Goal: Information Seeking & Learning: Learn about a topic

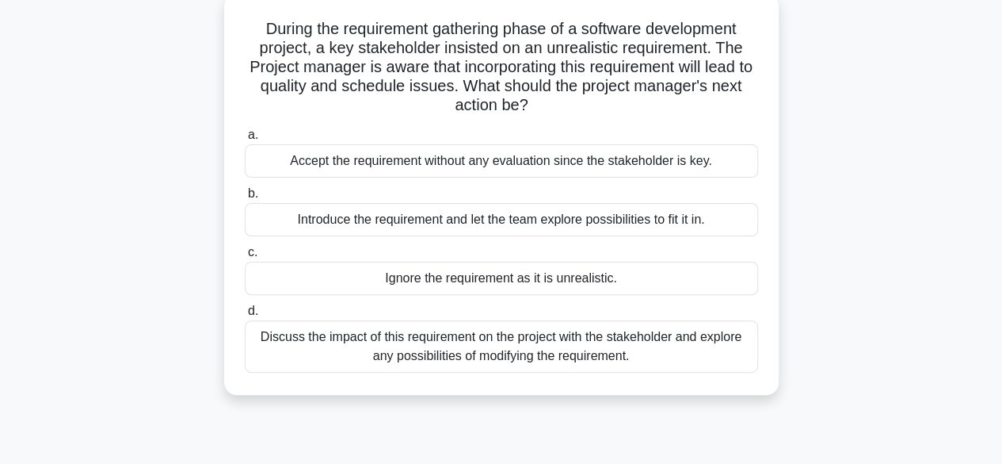
scroll to position [63, 0]
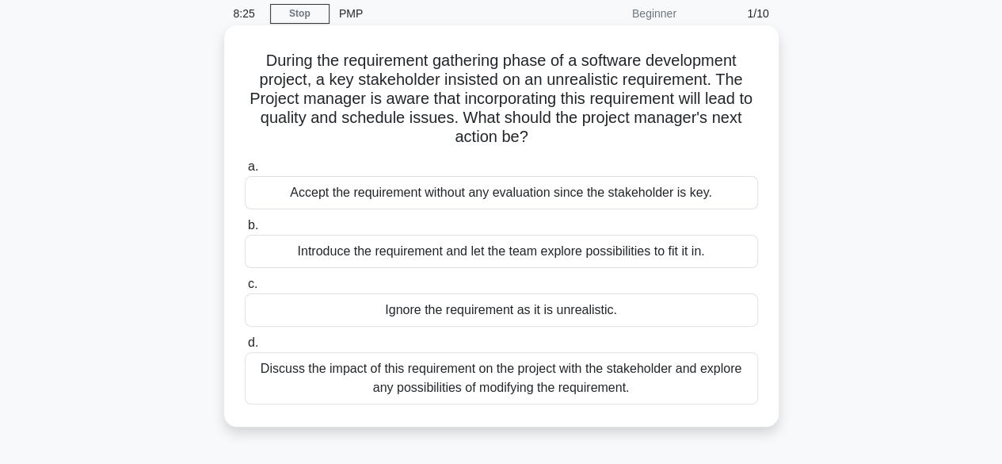
click at [537, 402] on div "Discuss the impact of this requirement on the project with the stakeholder and …" at bounding box center [502, 378] width 514 height 52
click at [245, 348] on input "d. Discuss the impact of this requirement on the project with the stakeholder a…" at bounding box center [245, 343] width 0 height 10
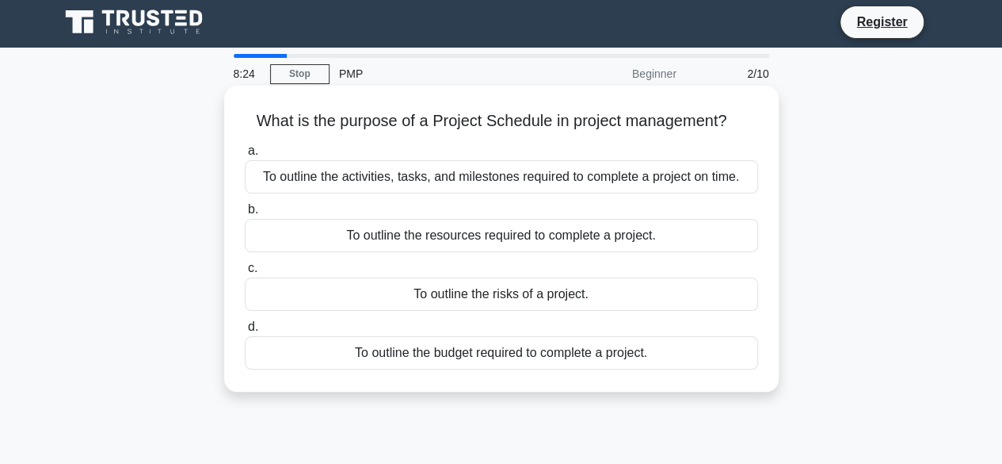
scroll to position [0, 0]
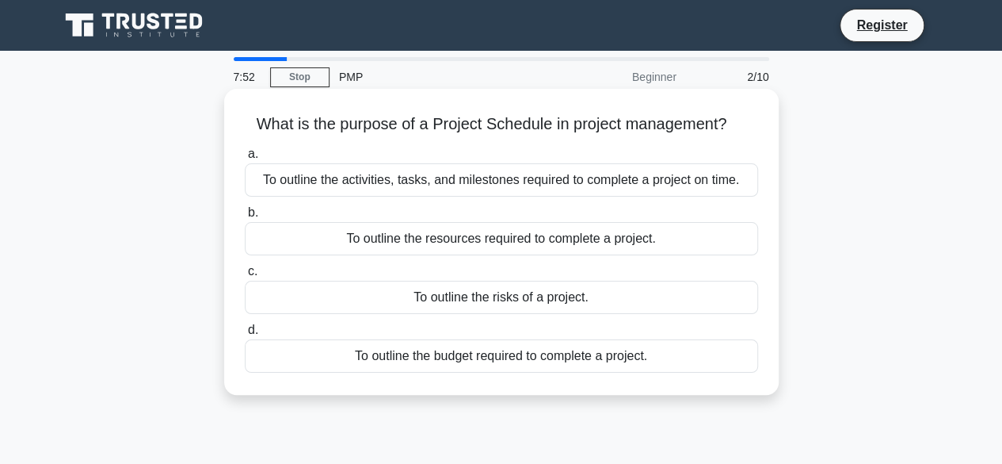
click at [444, 181] on div "To outline the activities, tasks, and milestones required to complete a project…" at bounding box center [502, 179] width 514 height 33
click at [245, 159] on input "a. To outline the activities, tasks, and milestones required to complete a proj…" at bounding box center [245, 154] width 0 height 10
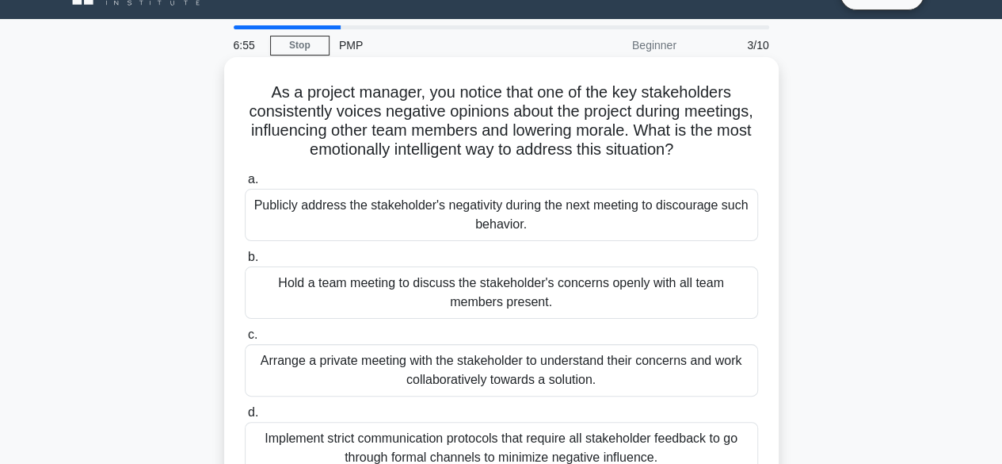
scroll to position [63, 0]
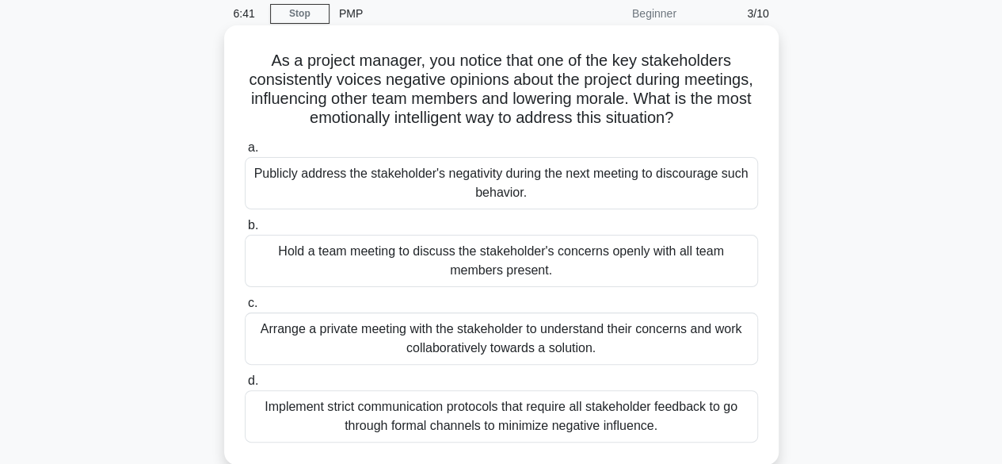
click at [469, 418] on div "Implement strict communication protocols that require all stakeholder feedback …" at bounding box center [502, 416] width 514 height 52
click at [245, 386] on input "d. Implement strict communication protocols that require all stakeholder feedba…" at bounding box center [245, 381] width 0 height 10
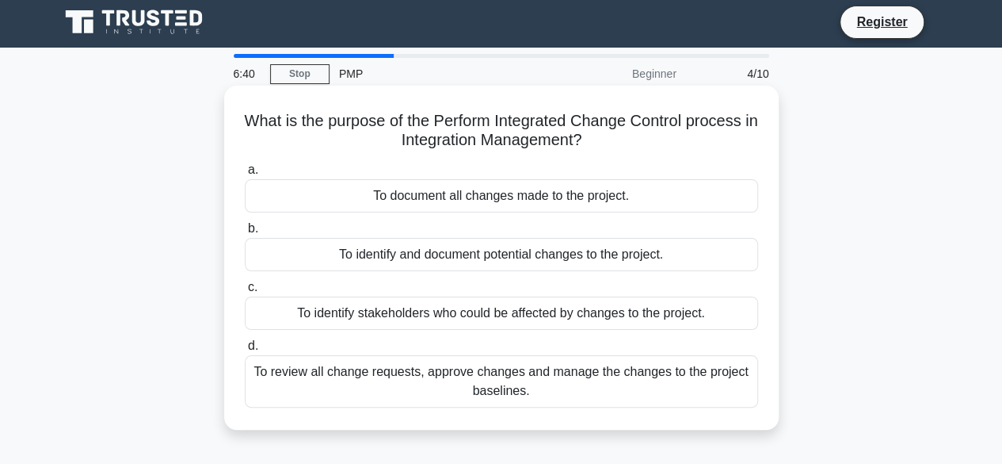
scroll to position [0, 0]
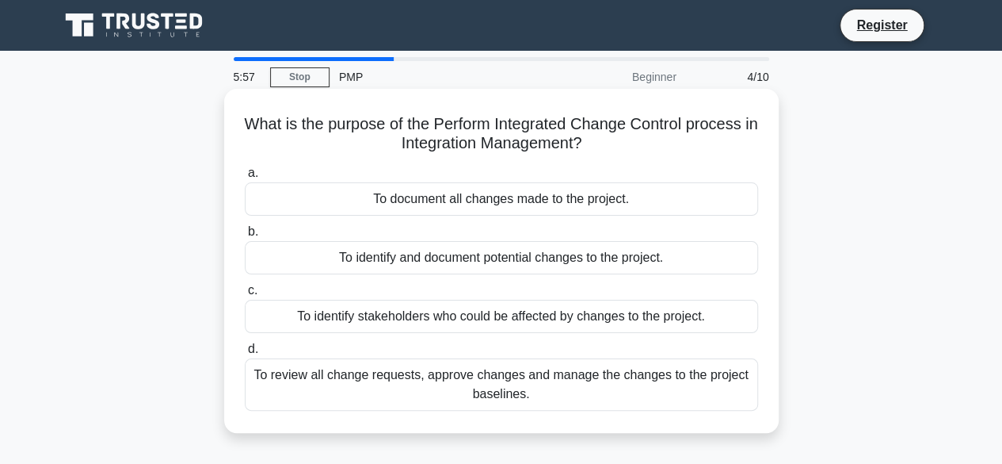
click at [526, 389] on div "To review all change requests, approve changes and manage the changes to the pr…" at bounding box center [502, 384] width 514 height 52
click at [245, 354] on input "d. To review all change requests, approve changes and manage the changes to the…" at bounding box center [245, 349] width 0 height 10
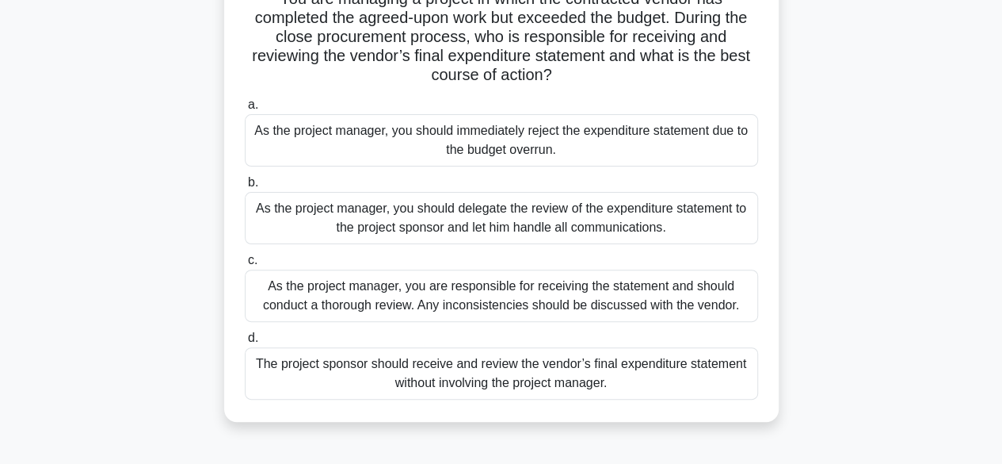
scroll to position [127, 0]
click at [468, 301] on div "As the project manager, you are responsible for receiving the statement and sho…" at bounding box center [502, 294] width 514 height 52
click at [245, 264] on input "c. As the project manager, you are responsible for receiving the statement and …" at bounding box center [245, 259] width 0 height 10
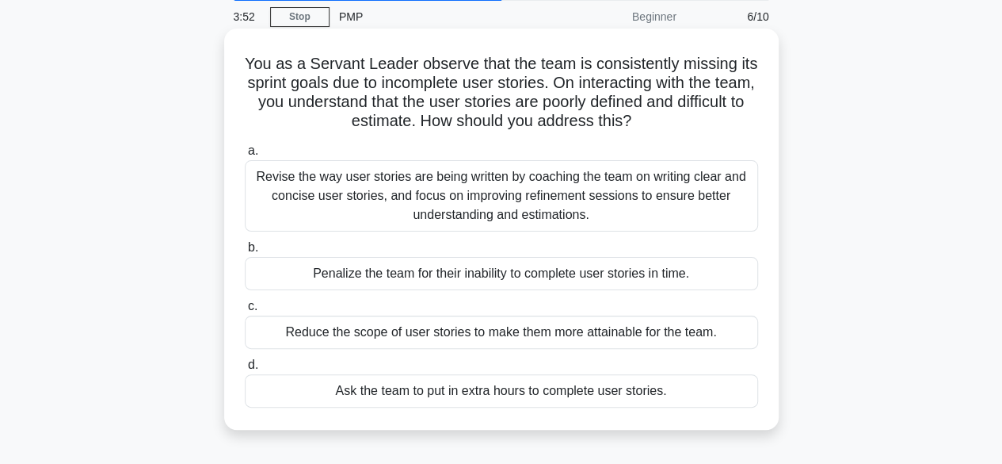
scroll to position [63, 0]
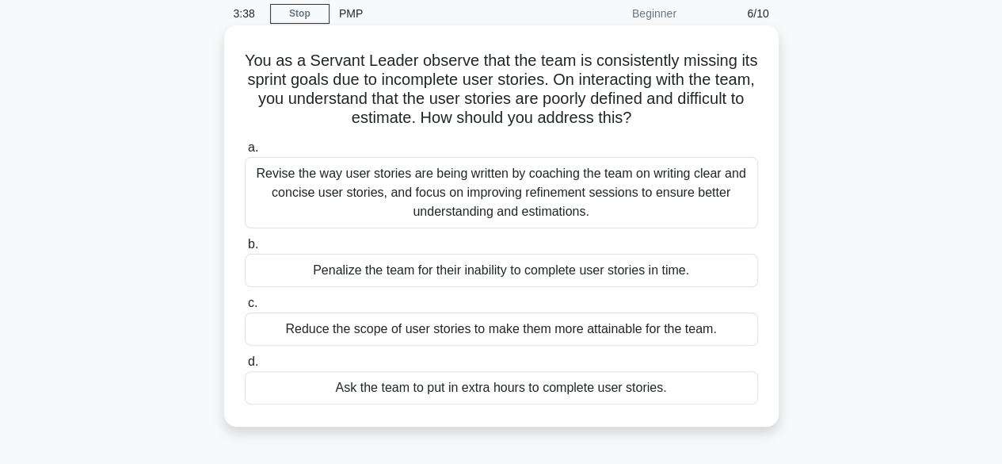
click at [559, 327] on div "Reduce the scope of user stories to make them more attainable for the team." at bounding box center [502, 328] width 514 height 33
click at [245, 308] on input "c. Reduce the scope of user stories to make them more attainable for the team." at bounding box center [245, 303] width 0 height 10
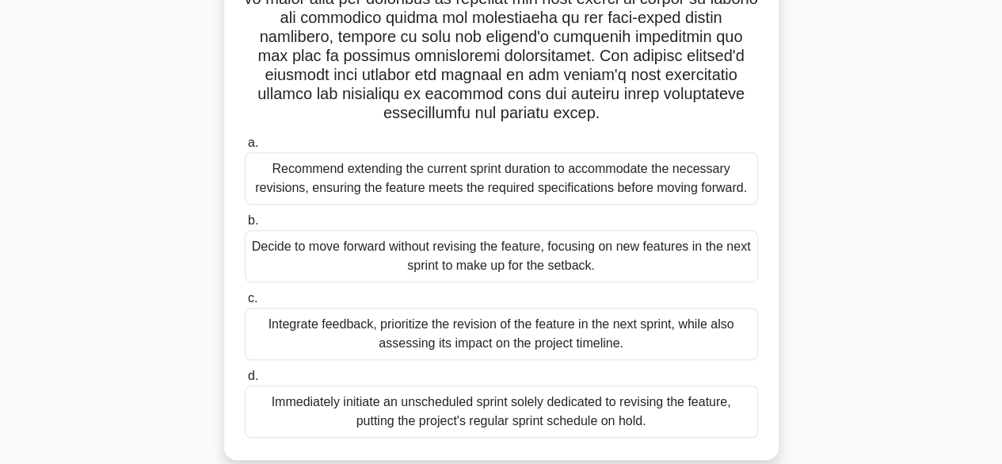
scroll to position [392, 0]
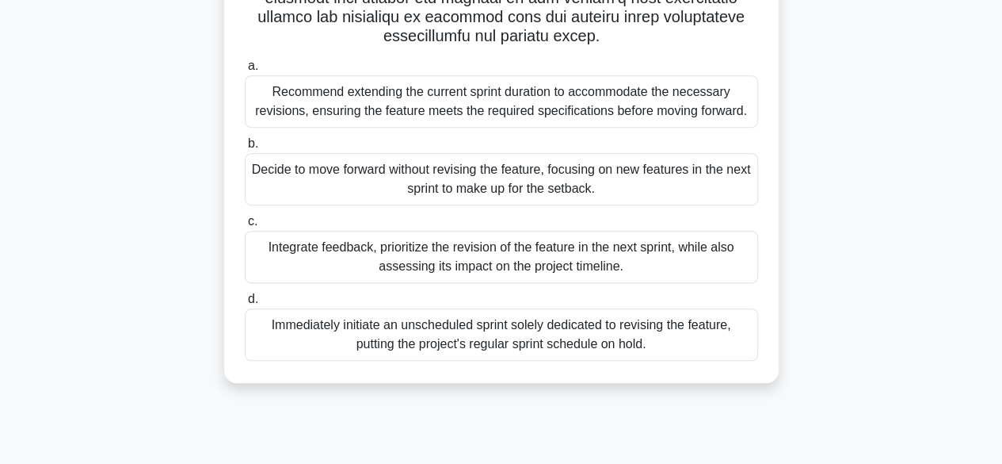
click at [535, 123] on div "Recommend extending the current sprint duration to accommodate the necessary re…" at bounding box center [502, 101] width 514 height 52
click at [245, 71] on input "a. Recommend extending the current sprint duration to accommodate the necessary…" at bounding box center [245, 66] width 0 height 10
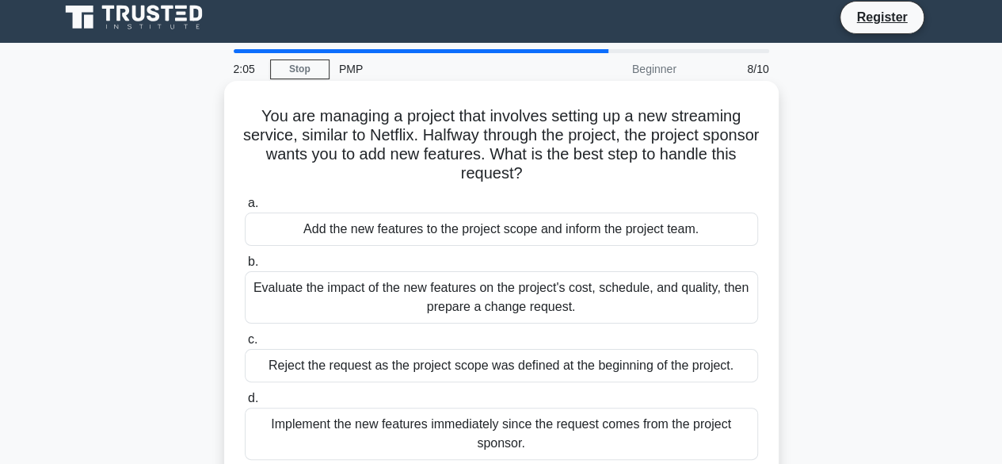
scroll to position [0, 0]
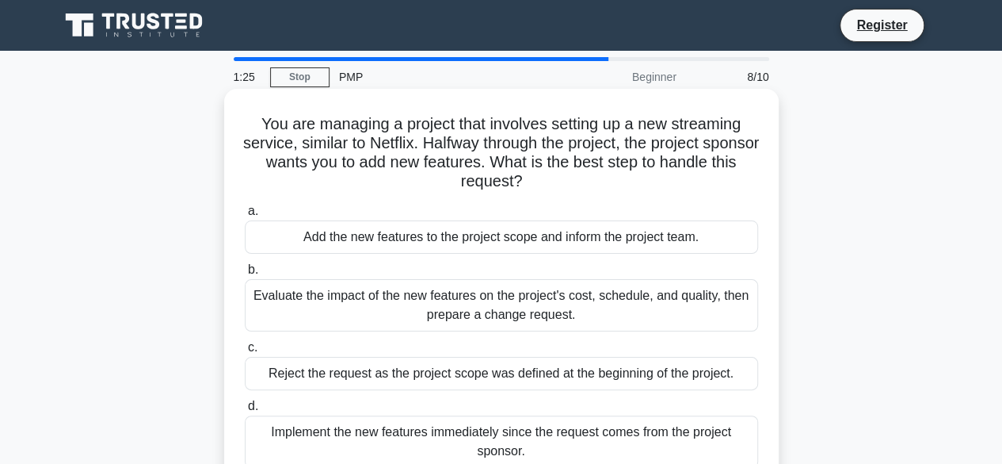
click at [498, 305] on div "Evaluate the impact of the new features on the project's cost, schedule, and qu…" at bounding box center [502, 305] width 514 height 52
click at [245, 275] on input "b. Evaluate the impact of the new features on the project's cost, schedule, and…" at bounding box center [245, 270] width 0 height 10
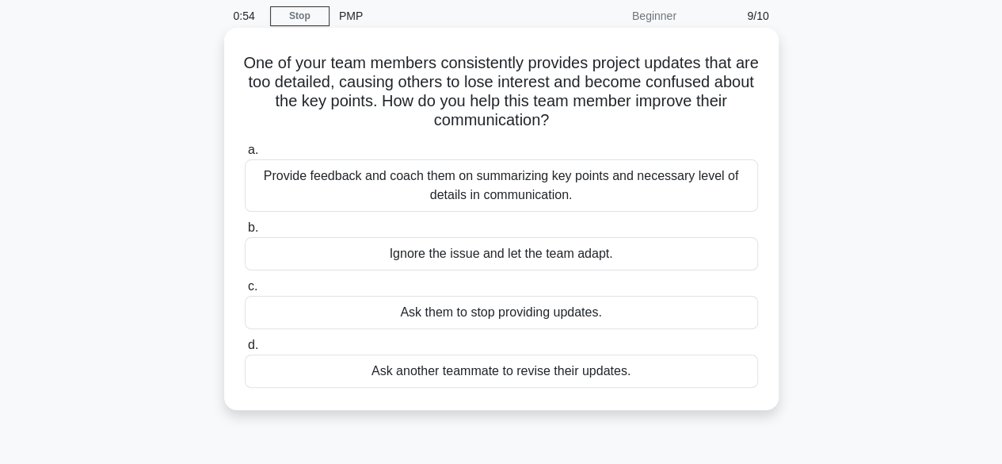
scroll to position [63, 0]
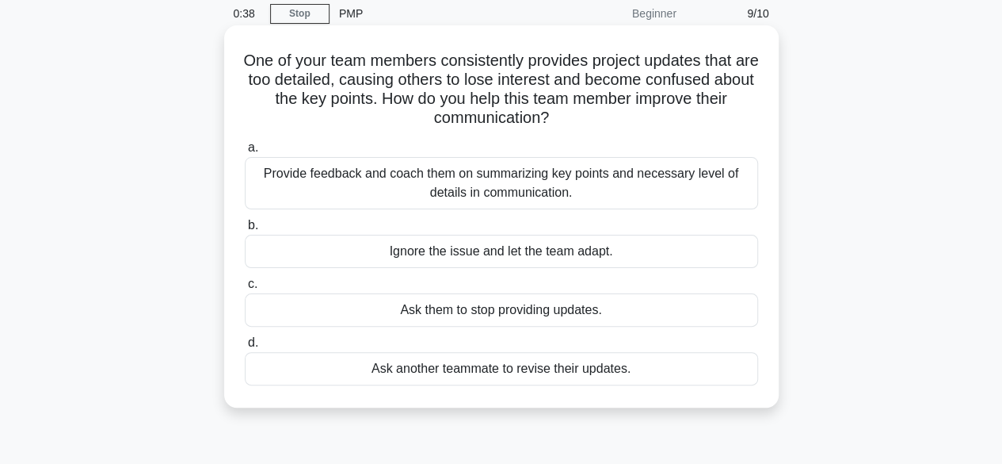
click at [452, 174] on div "Provide feedback and coach them on summarizing key points and necessary level o…" at bounding box center [502, 183] width 514 height 52
click at [245, 153] on input "a. Provide feedback and coach them on summarizing key points and necessary leve…" at bounding box center [245, 148] width 0 height 10
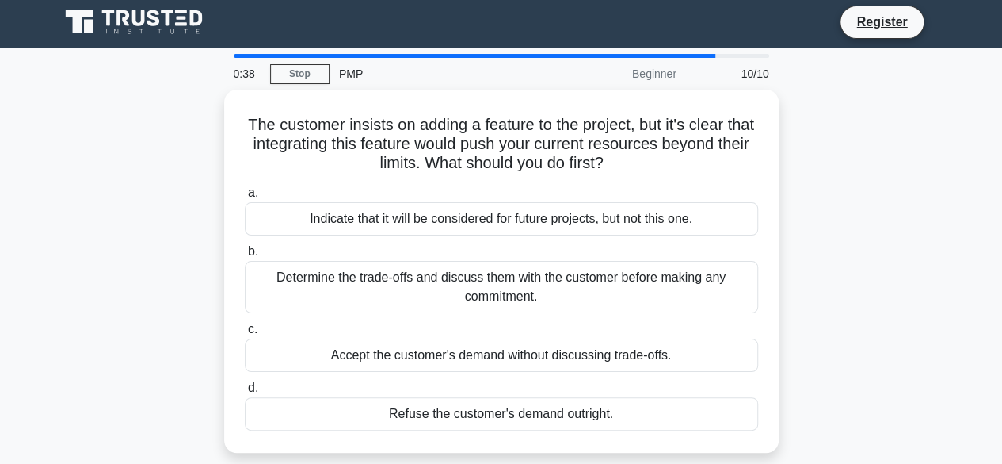
scroll to position [0, 0]
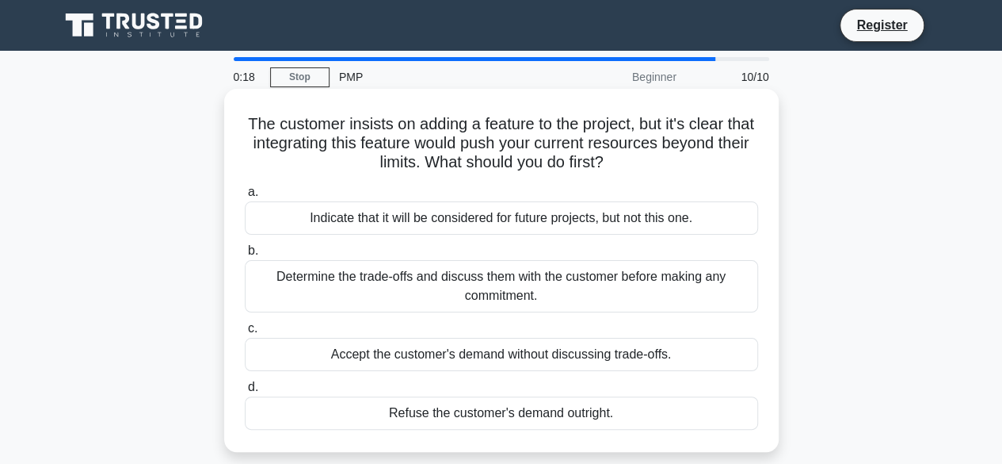
click at [418, 296] on div "Determine the trade-offs and discuss them with the customer before making any c…" at bounding box center [502, 286] width 514 height 52
click at [245, 256] on input "b. Determine the trade-offs and discuss them with the customer before making an…" at bounding box center [245, 251] width 0 height 10
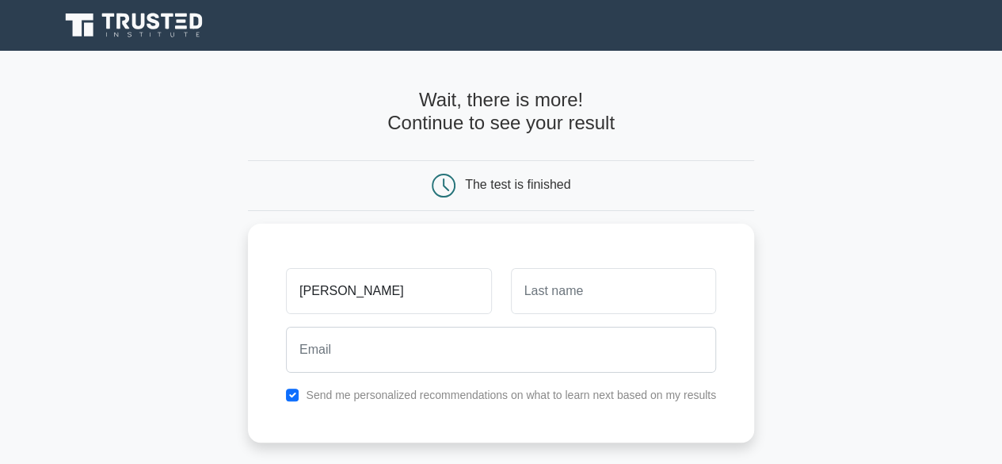
type input "[PERSON_NAME]"
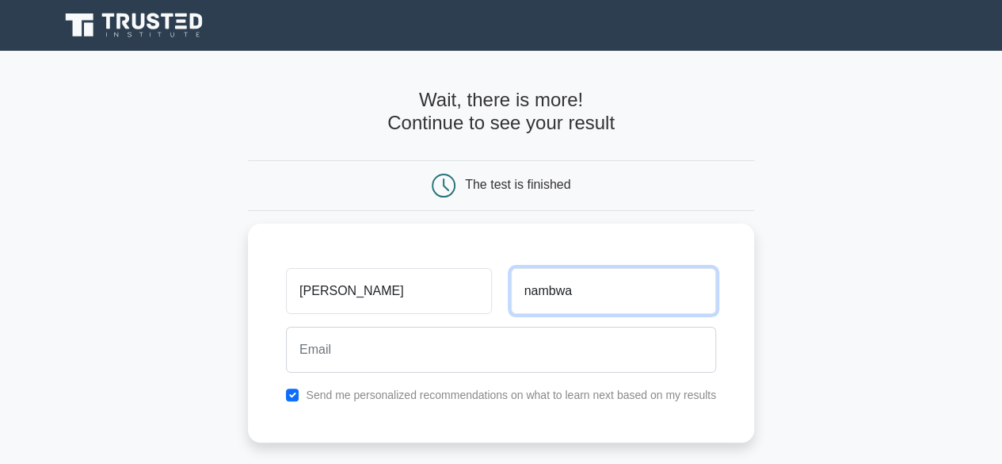
type input "nambwa"
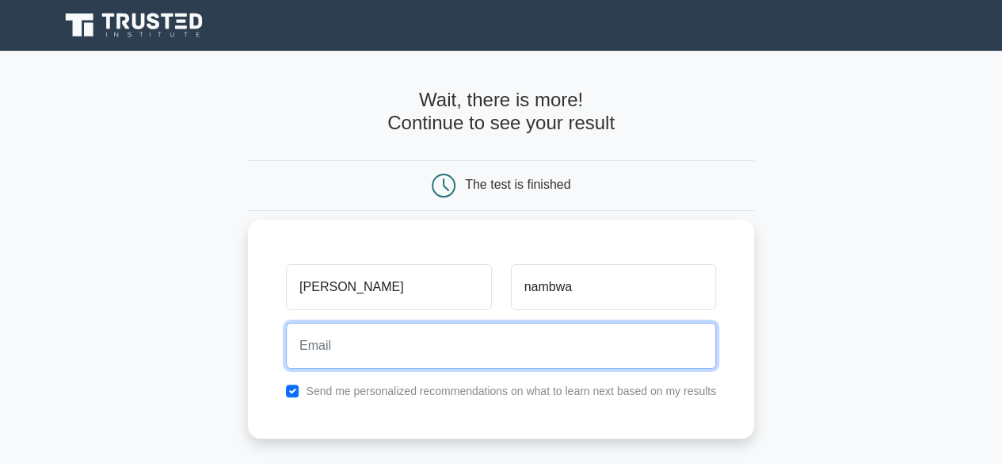
click at [385, 353] on input "email" at bounding box center [501, 346] width 430 height 46
type input "christophernambwa45@gmail.com"
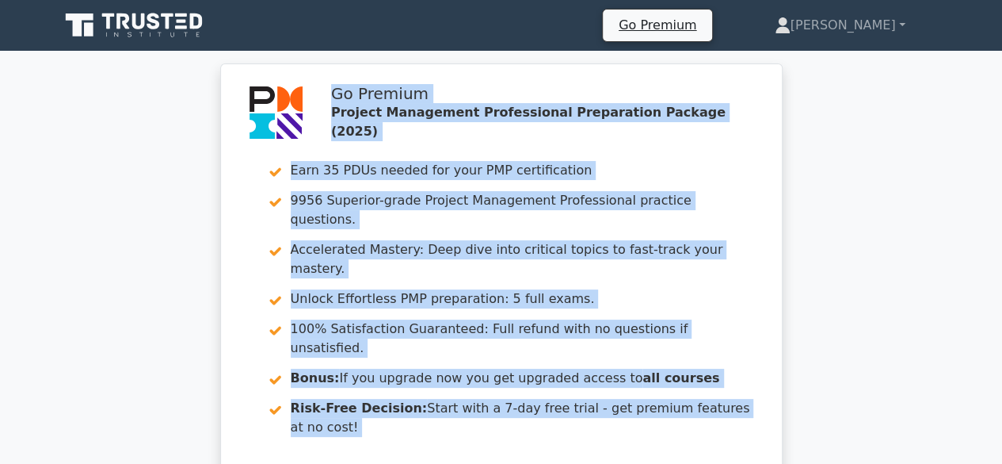
drag, startPoint x: 744, startPoint y: 58, endPoint x: 799, endPoint y: 114, distance: 78.5
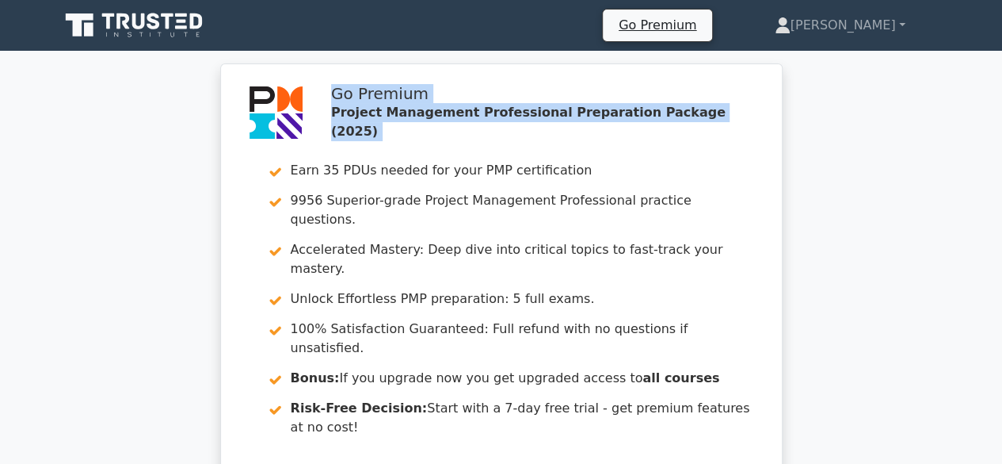
click at [799, 114] on div "Go Premium Project Management Professional Preparation Package (2025) Earn 35 P…" at bounding box center [501, 305] width 1002 height 485
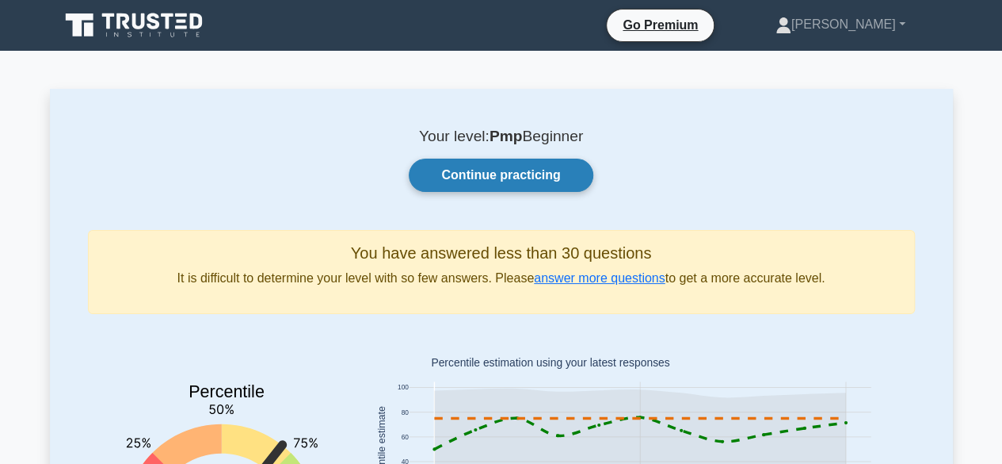
click at [484, 166] on link "Continue practicing" at bounding box center [501, 174] width 184 height 33
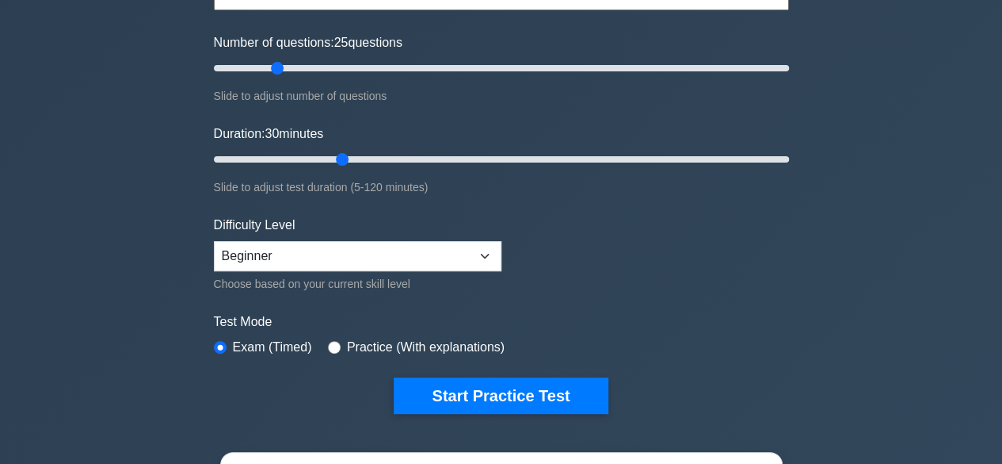
scroll to position [190, 0]
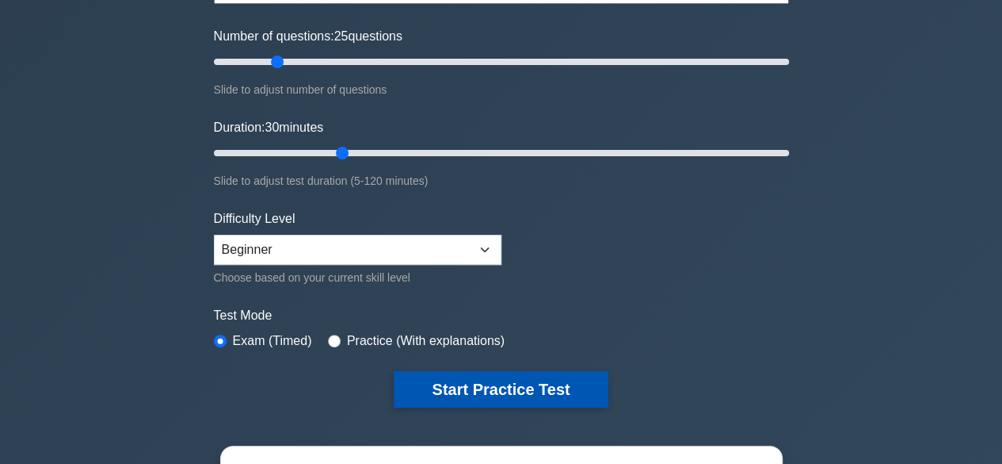
click at [537, 391] on button "Start Practice Test" at bounding box center [501, 389] width 214 height 36
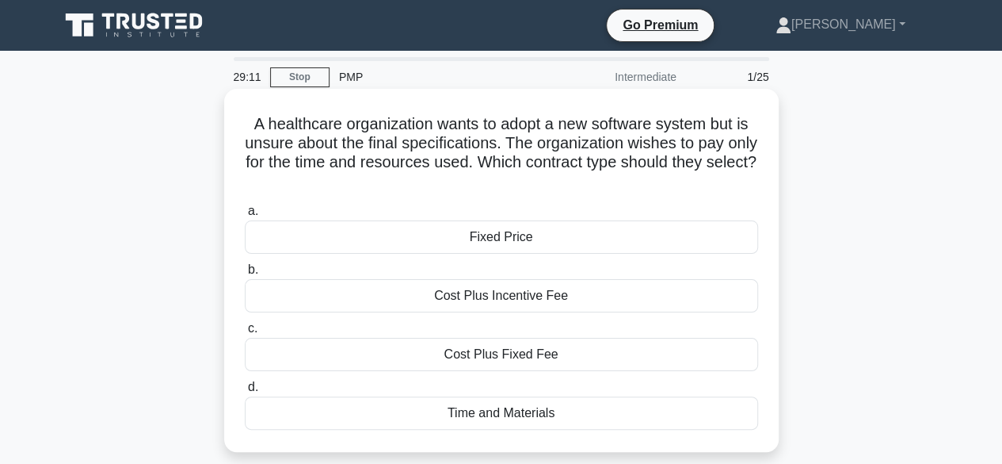
click at [464, 231] on div "Fixed Price" at bounding box center [502, 236] width 514 height 33
click at [245, 216] on input "a. Fixed Price" at bounding box center [245, 211] width 0 height 10
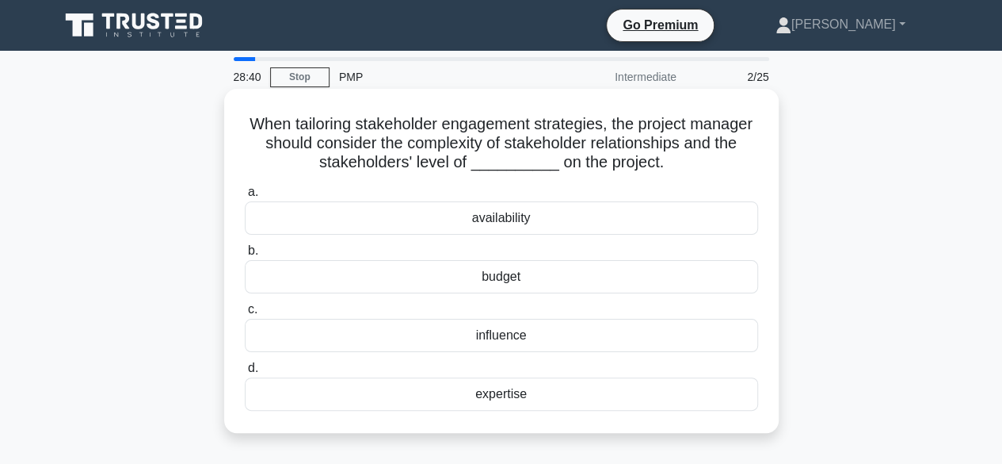
click at [498, 387] on div "expertise" at bounding box center [502, 393] width 514 height 33
click at [245, 373] on input "d. expertise" at bounding box center [245, 368] width 0 height 10
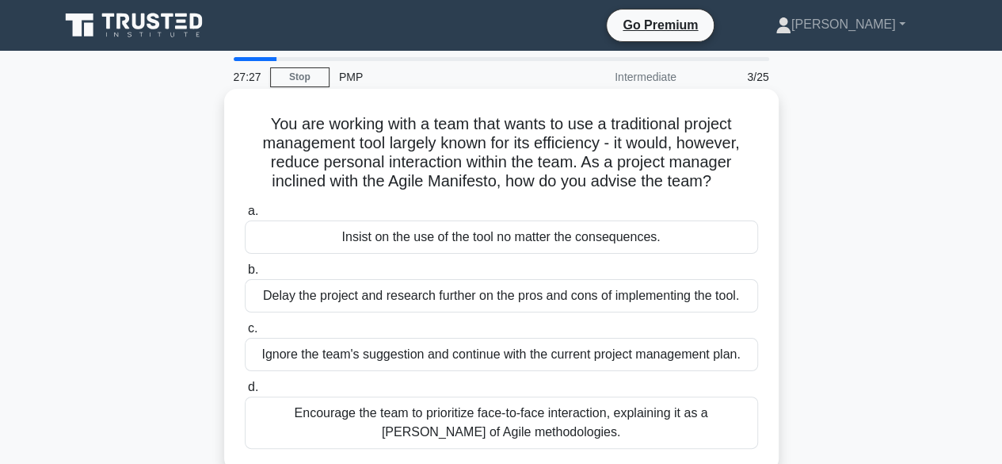
click at [362, 421] on div "Encourage the team to prioritize face-to-face interaction, explaining it as a t…" at bounding box center [502, 422] width 514 height 52
click at [245, 392] on input "d. Encourage the team to prioritize face-to-face interaction, explaining it as …" at bounding box center [245, 387] width 0 height 10
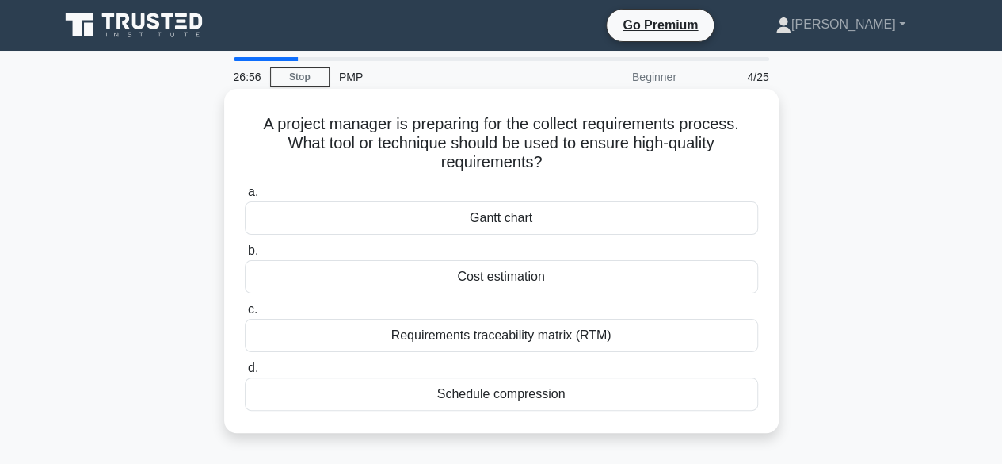
click at [483, 396] on div "Schedule compression" at bounding box center [502, 393] width 514 height 33
click at [245, 373] on input "d. Schedule compression" at bounding box center [245, 368] width 0 height 10
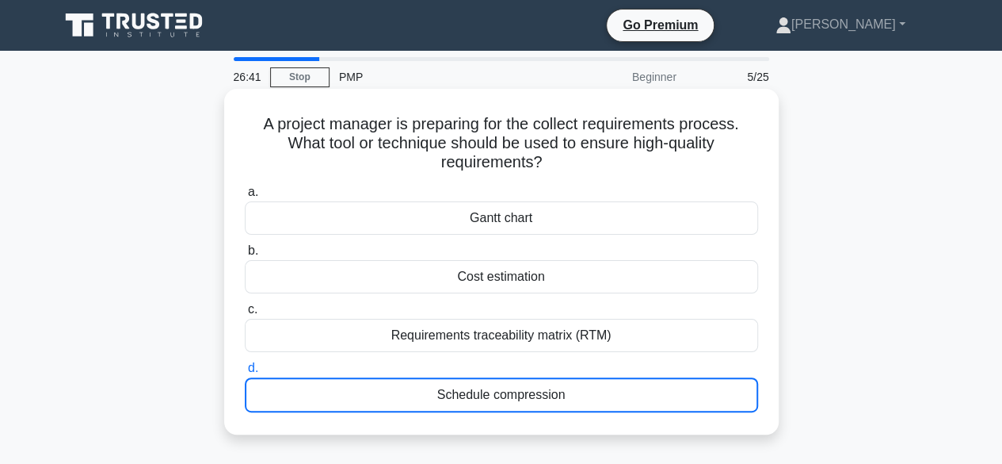
click at [510, 386] on div "Schedule compression" at bounding box center [502, 394] width 514 height 35
click at [245, 373] on input "d. Schedule compression" at bounding box center [245, 368] width 0 height 10
click at [473, 389] on div "Schedule compression" at bounding box center [502, 394] width 514 height 35
click at [245, 373] on input "d. Schedule compression" at bounding box center [245, 368] width 0 height 10
click at [477, 324] on div "Requirements traceability matrix (RTM)" at bounding box center [502, 335] width 514 height 33
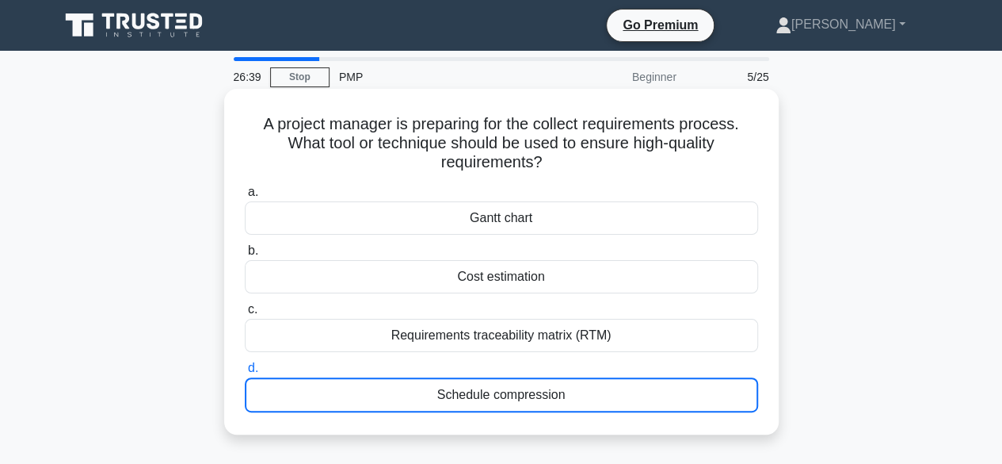
click at [245, 315] on input "c. Requirements traceability matrix (RTM)" at bounding box center [245, 309] width 0 height 10
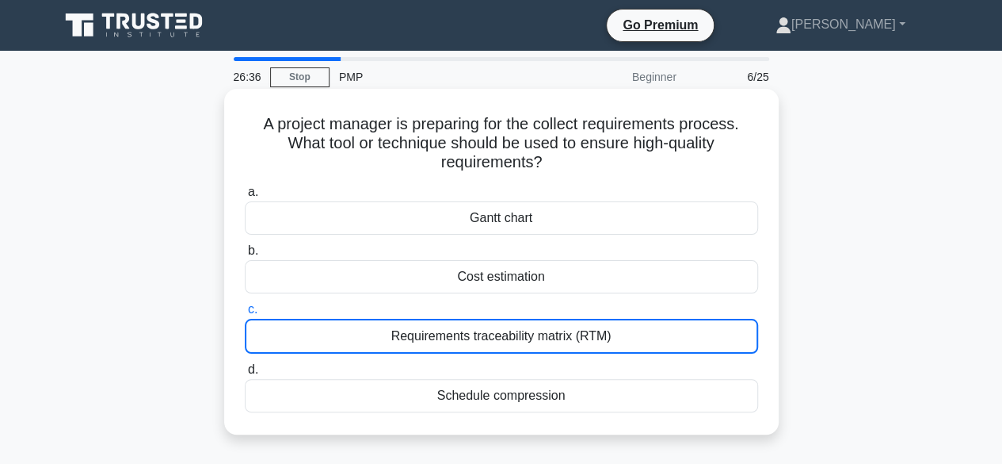
click at [479, 383] on div "Schedule compression" at bounding box center [502, 395] width 514 height 33
click at [245, 375] on input "d. Schedule compression" at bounding box center [245, 370] width 0 height 10
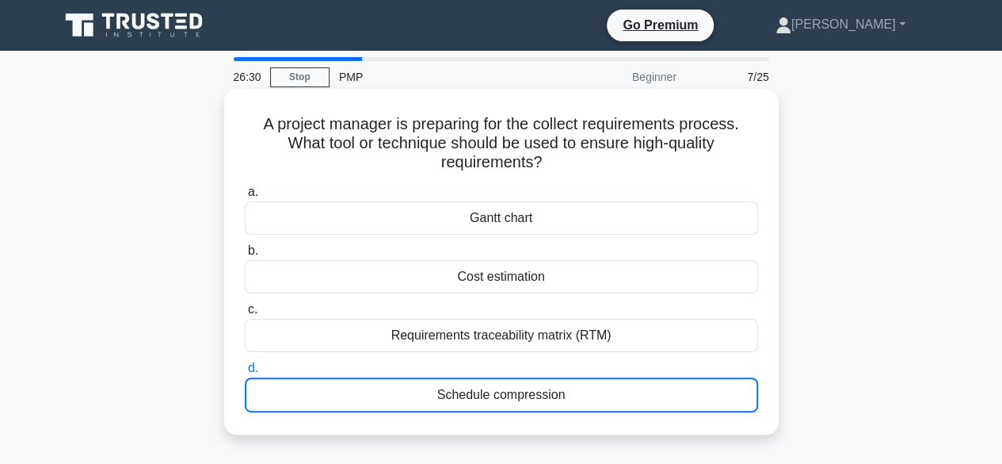
click at [464, 396] on div "Schedule compression" at bounding box center [502, 394] width 514 height 35
click at [245, 373] on input "d. Schedule compression" at bounding box center [245, 368] width 0 height 10
click at [464, 396] on div "Schedule compression" at bounding box center [502, 394] width 514 height 35
click at [245, 373] on input "d. Schedule compression" at bounding box center [245, 368] width 0 height 10
drag, startPoint x: 464, startPoint y: 396, endPoint x: 475, endPoint y: 407, distance: 15.1
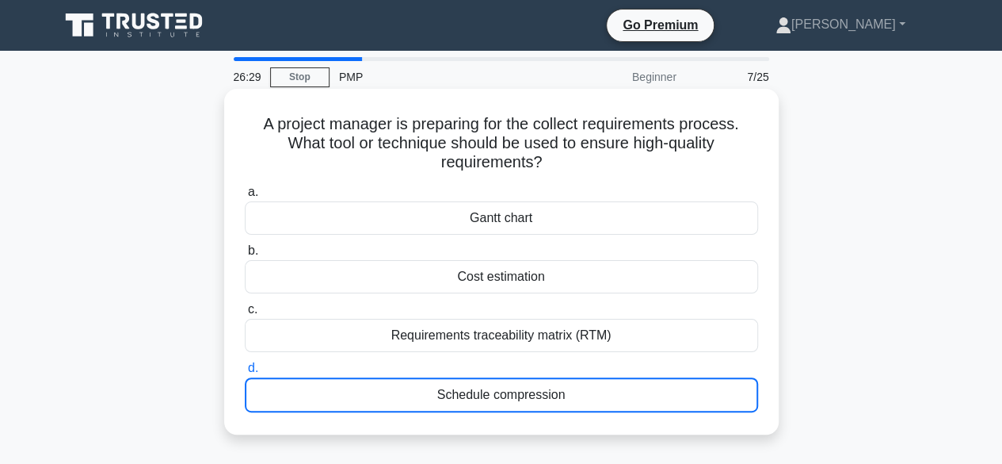
click at [475, 407] on div "Schedule compression" at bounding box center [502, 394] width 514 height 35
click at [245, 373] on input "d. Schedule compression" at bounding box center [245, 368] width 0 height 10
click at [631, 386] on div "Schedule compression" at bounding box center [502, 394] width 514 height 35
click at [245, 373] on input "d. Schedule compression" at bounding box center [245, 368] width 0 height 10
click at [631, 386] on div "Schedule compression" at bounding box center [502, 394] width 514 height 35
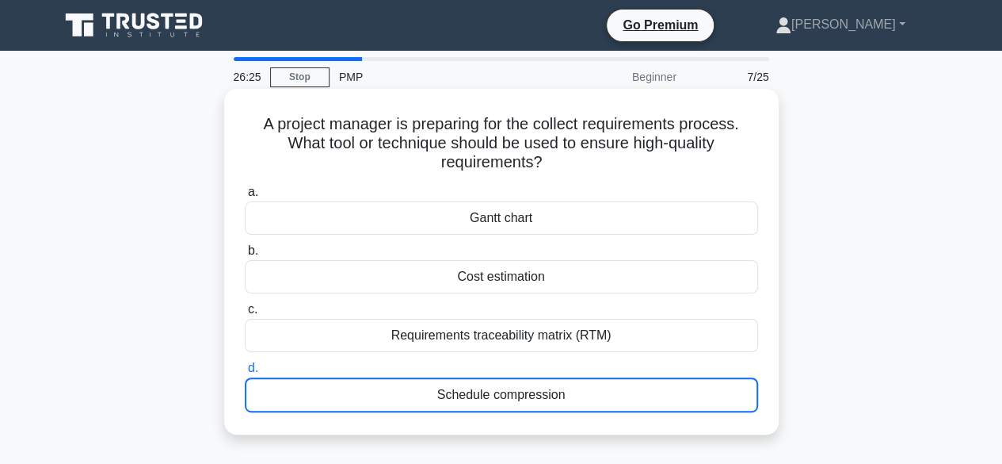
click at [245, 373] on input "d. Schedule compression" at bounding box center [245, 368] width 0 height 10
click at [631, 386] on div "Schedule compression" at bounding box center [502, 394] width 514 height 35
click at [245, 373] on input "d. Schedule compression" at bounding box center [245, 368] width 0 height 10
click at [631, 386] on div "Schedule compression" at bounding box center [502, 394] width 514 height 35
click at [245, 373] on input "d. Schedule compression" at bounding box center [245, 368] width 0 height 10
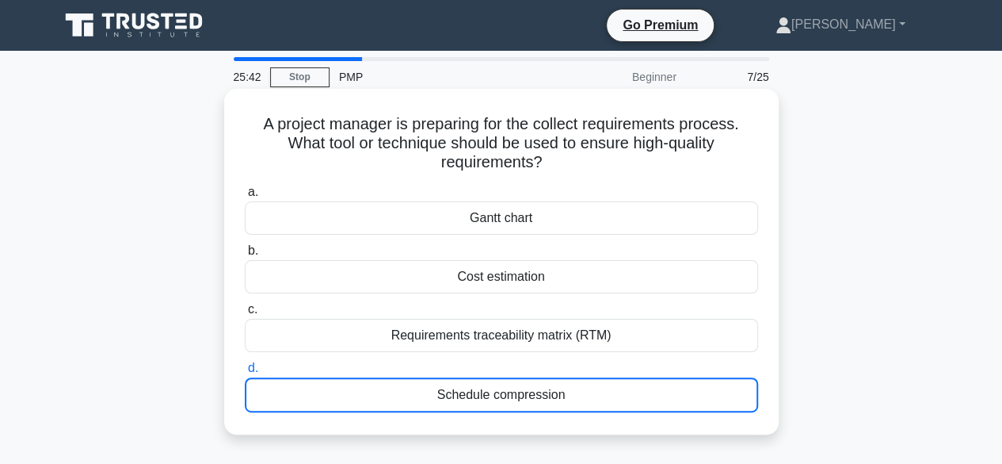
click at [631, 386] on div "Schedule compression" at bounding box center [502, 394] width 514 height 35
click at [245, 373] on input "d. Schedule compression" at bounding box center [245, 368] width 0 height 10
click at [631, 386] on div "Schedule compression" at bounding box center [502, 394] width 514 height 35
click at [245, 373] on input "d. Schedule compression" at bounding box center [245, 368] width 0 height 10
click at [631, 386] on div "Schedule compression" at bounding box center [502, 394] width 514 height 35
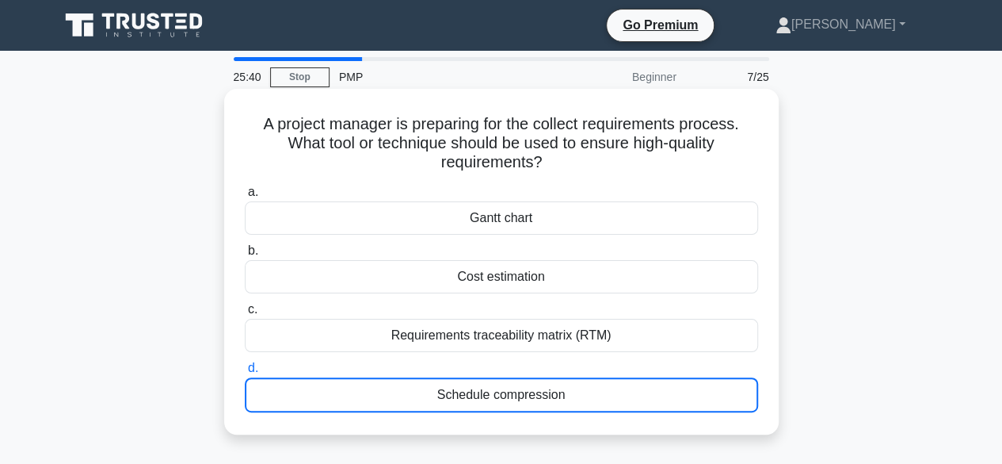
click at [245, 373] on input "d. Schedule compression" at bounding box center [245, 368] width 0 height 10
click at [631, 386] on div "Schedule compression" at bounding box center [502, 394] width 514 height 35
click at [245, 373] on input "d. Schedule compression" at bounding box center [245, 368] width 0 height 10
click at [674, 384] on div "Schedule compression" at bounding box center [502, 394] width 514 height 35
click at [245, 373] on input "d. Schedule compression" at bounding box center [245, 368] width 0 height 10
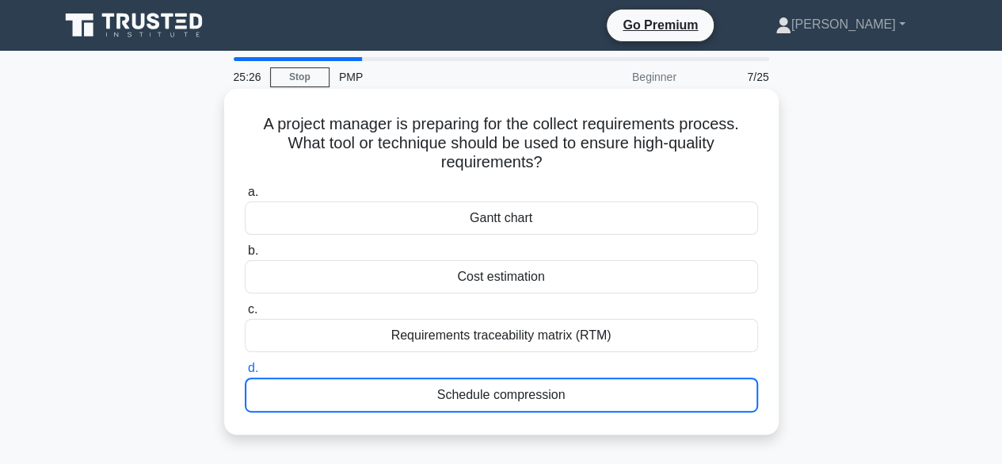
click at [644, 391] on div "Schedule compression" at bounding box center [502, 394] width 514 height 35
click at [245, 373] on input "d. Schedule compression" at bounding box center [245, 368] width 0 height 10
click at [567, 223] on div "Gantt chart" at bounding box center [502, 217] width 514 height 33
click at [245, 197] on input "a. Gantt chart" at bounding box center [245, 192] width 0 height 10
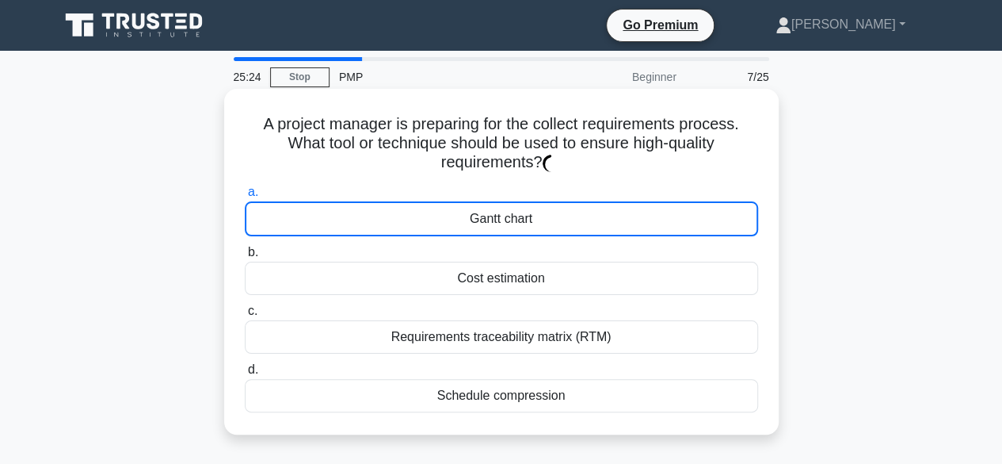
click at [567, 223] on div "Gantt chart" at bounding box center [502, 218] width 514 height 35
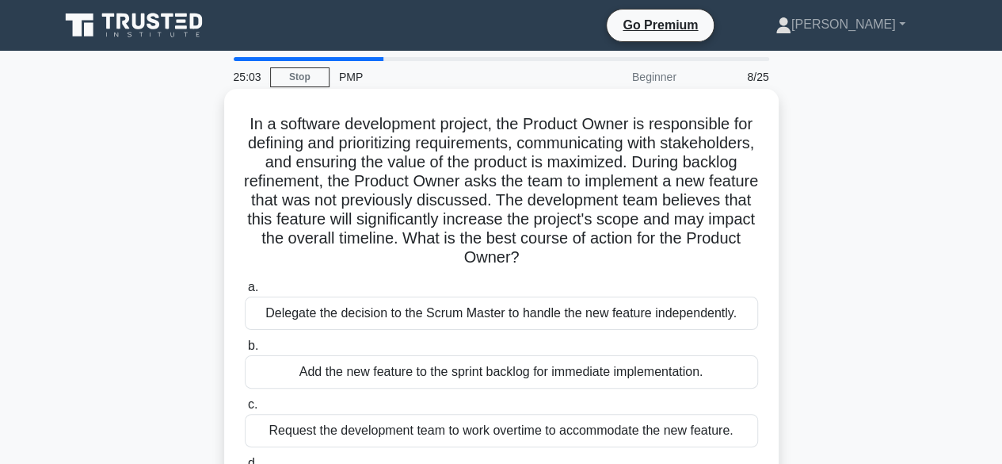
click at [517, 313] on div "Delegate the decision to the Scrum Master to handle the new feature independent…" at bounding box center [502, 312] width 514 height 33
click at [245, 292] on input "a. Delegate the decision to the Scrum Master to handle the new feature independ…" at bounding box center [245, 287] width 0 height 10
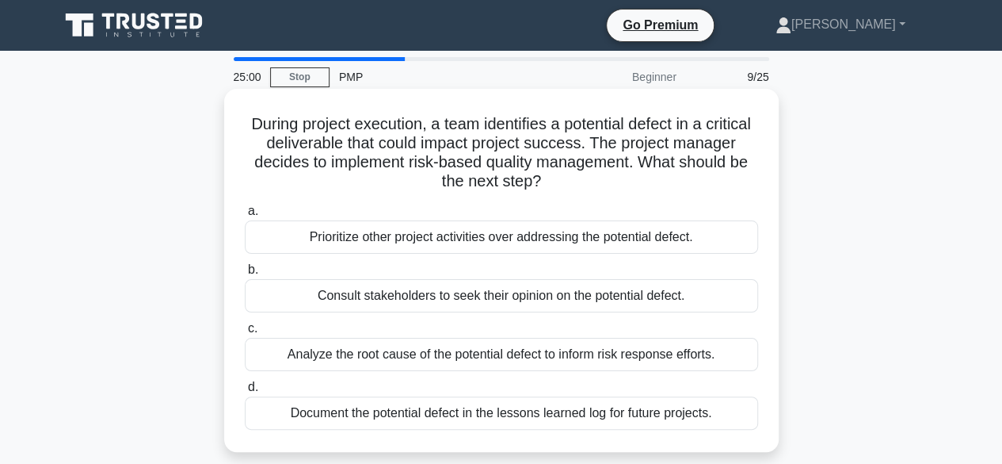
click at [477, 311] on div "Consult stakeholders to seek their opinion on the potential defect." at bounding box center [502, 295] width 514 height 33
click at [245, 275] on input "b. Consult stakeholders to seek their opinion on the potential defect." at bounding box center [245, 270] width 0 height 10
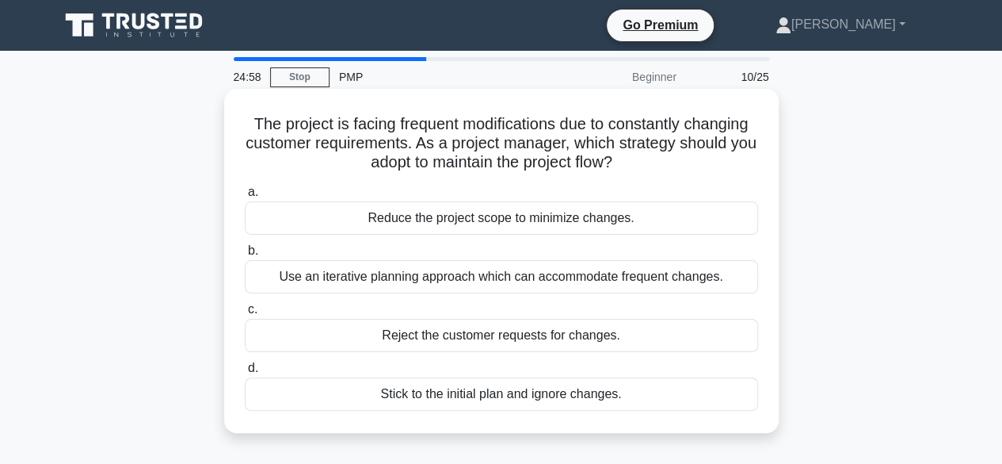
click at [425, 279] on div "Use an iterative planning approach which can accommodate frequent changes." at bounding box center [502, 276] width 514 height 33
click at [245, 256] on input "b. Use an iterative planning approach which can accommodate frequent changes." at bounding box center [245, 251] width 0 height 10
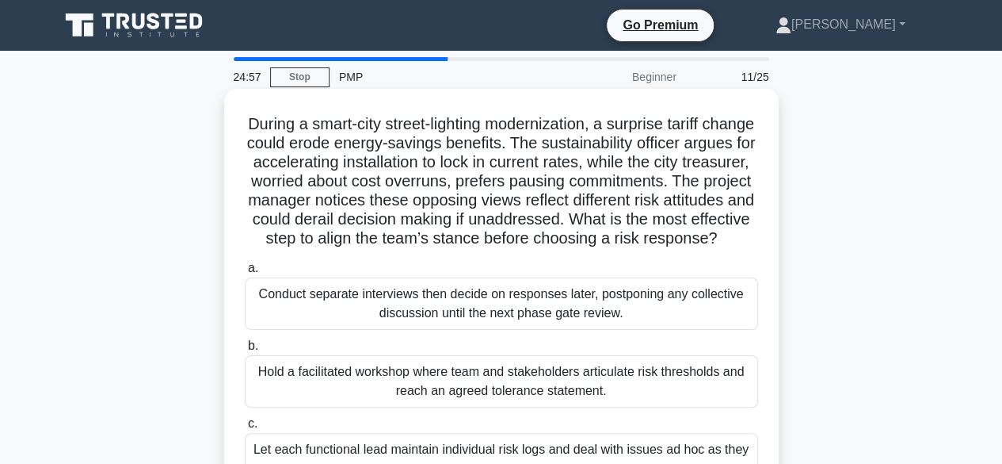
click at [516, 391] on div "Hold a facilitated workshop where team and stakeholders articulate risk thresho…" at bounding box center [502, 381] width 514 height 52
click at [245, 351] on input "b. Hold a facilitated workshop where team and stakeholders articulate risk thre…" at bounding box center [245, 346] width 0 height 10
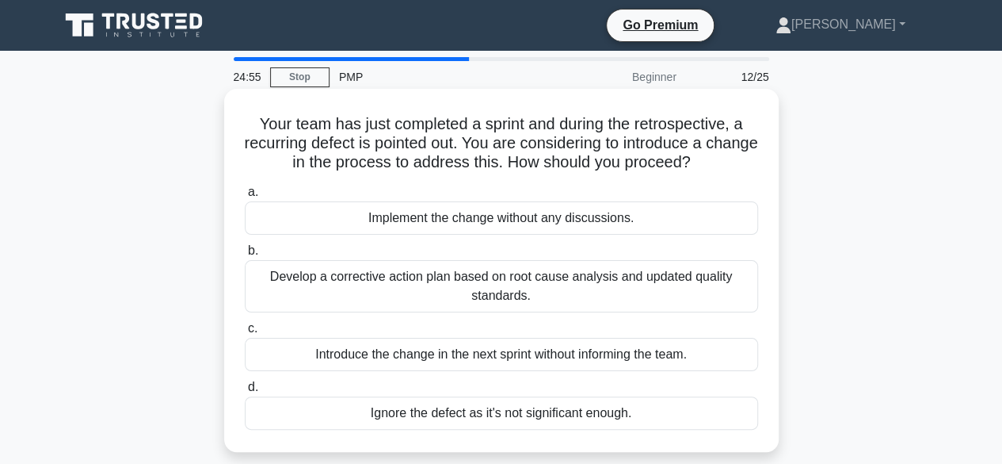
click at [425, 342] on div "Introduce the change in the next sprint without informing the team." at bounding box center [502, 354] width 514 height 33
click at [245, 334] on input "c. Introduce the change in the next sprint without informing the team." at bounding box center [245, 328] width 0 height 10
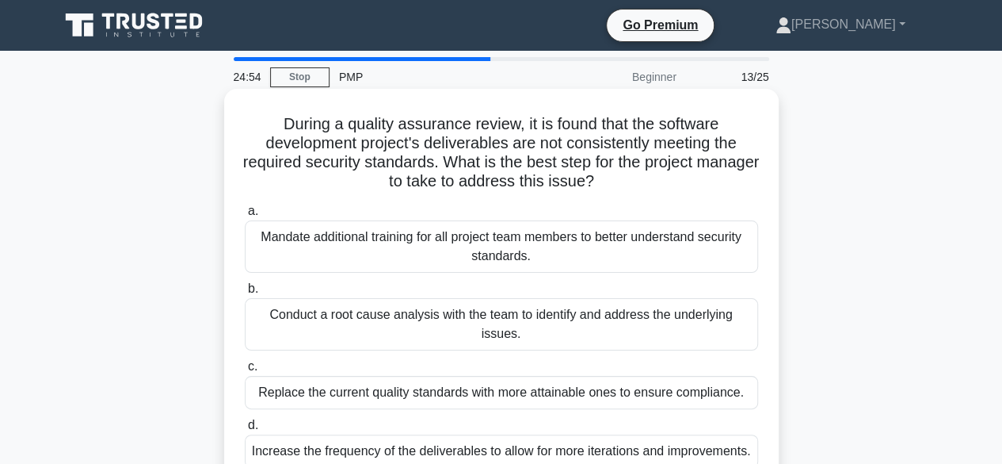
click at [350, 245] on div "Mandate additional training for all project team members to better understand s…" at bounding box center [502, 246] width 514 height 52
click at [245, 216] on input "a. Mandate additional training for all project team members to better understan…" at bounding box center [245, 211] width 0 height 10
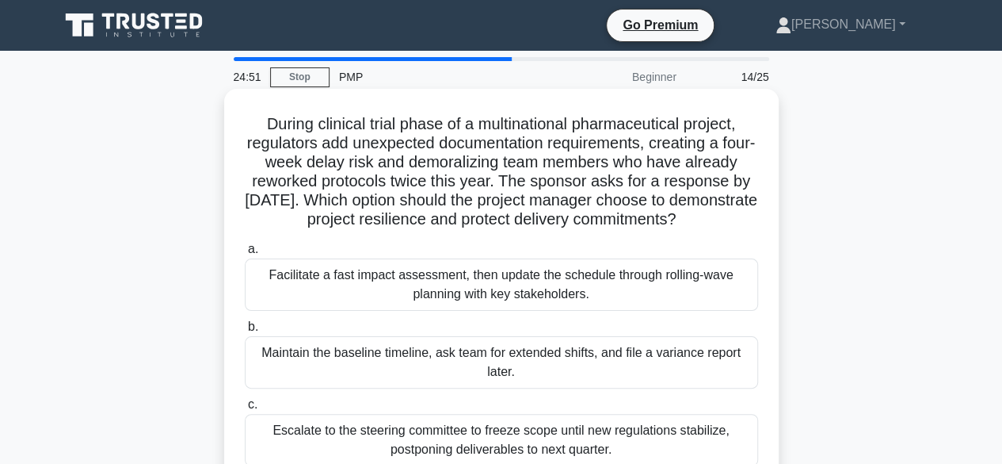
click at [424, 453] on div "Escalate to the steering committee to freeze scope until new regulations stabil…" at bounding box center [502, 440] width 514 height 52
click at [245, 410] on input "c. Escalate to the steering committee to freeze scope until new regulations sta…" at bounding box center [245, 404] width 0 height 10
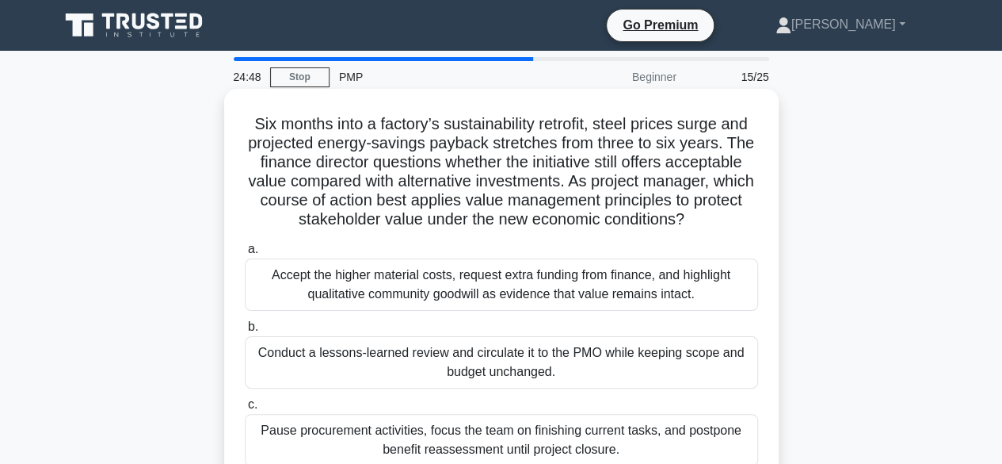
click at [332, 372] on div "Conduct a lessons-learned review and circulate it to the PMO while keeping scop…" at bounding box center [502, 362] width 514 height 52
click at [245, 332] on input "b. Conduct a lessons-learned review and circulate it to the PMO while keeping s…" at bounding box center [245, 327] width 0 height 10
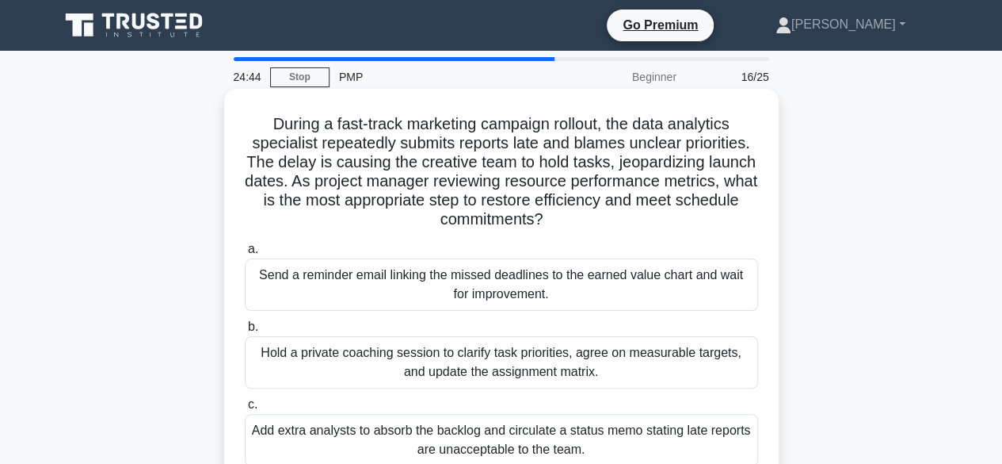
click at [372, 295] on div "Send a reminder email linking the missed deadlines to the earned value chart an…" at bounding box center [502, 284] width 514 height 52
click at [245, 254] on input "a. Send a reminder email linking the missed deadlines to the earned value chart…" at bounding box center [245, 249] width 0 height 10
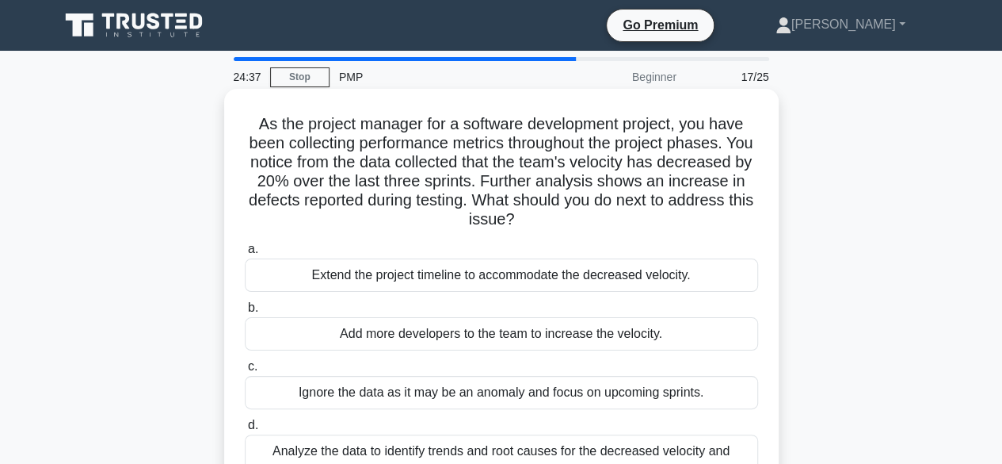
click at [426, 445] on div "Analyze the data to identify trends and root causes for the decreased velocity …" at bounding box center [502, 460] width 514 height 52
click at [245, 430] on input "d. Analyze the data to identify trends and root causes for the decreased veloci…" at bounding box center [245, 425] width 0 height 10
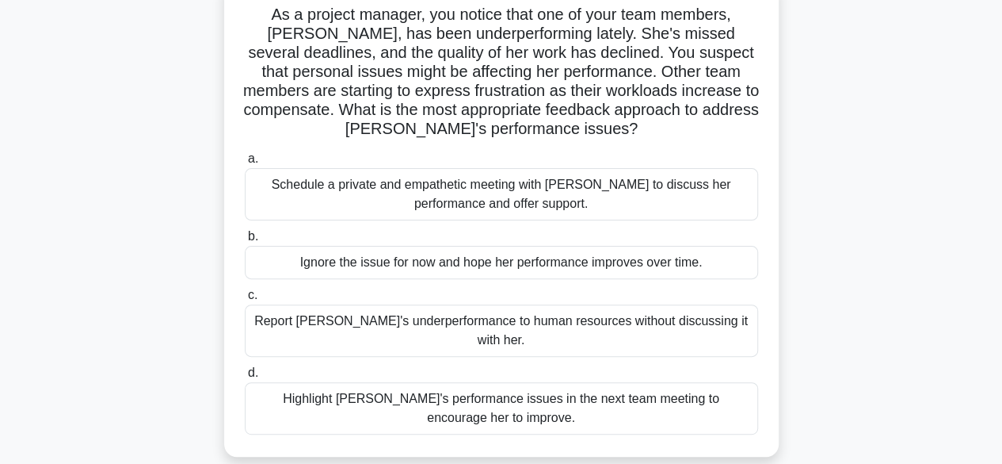
scroll to position [112, 0]
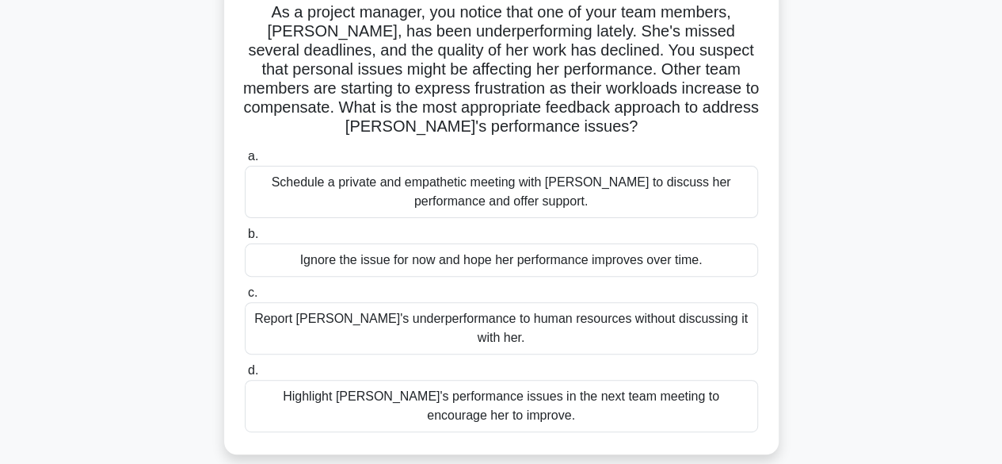
click at [635, 388] on div "Highlight Karen's performance issues in the next team meeting to encourage her …" at bounding box center [502, 406] width 514 height 52
click at [245, 376] on input "d. Highlight Karen's performance issues in the next team meeting to encourage h…" at bounding box center [245, 370] width 0 height 10
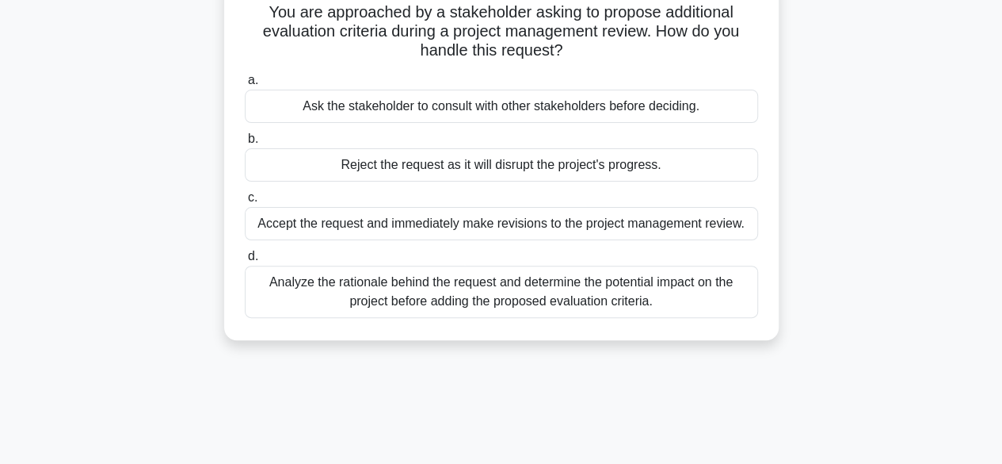
scroll to position [0, 0]
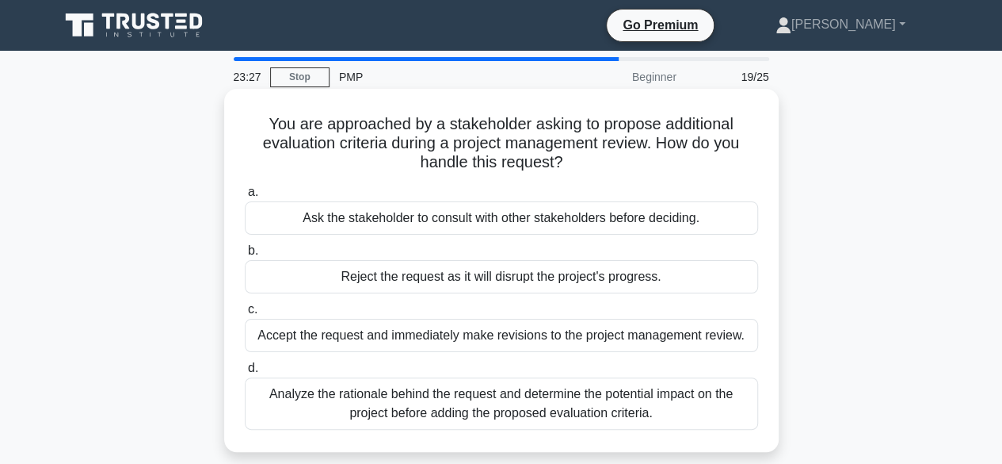
click at [519, 403] on div "Analyze the rationale behind the request and determine the potential impact on …" at bounding box center [502, 403] width 514 height 52
click at [245, 373] on input "d. Analyze the rationale behind the request and determine the potential impact …" at bounding box center [245, 368] width 0 height 10
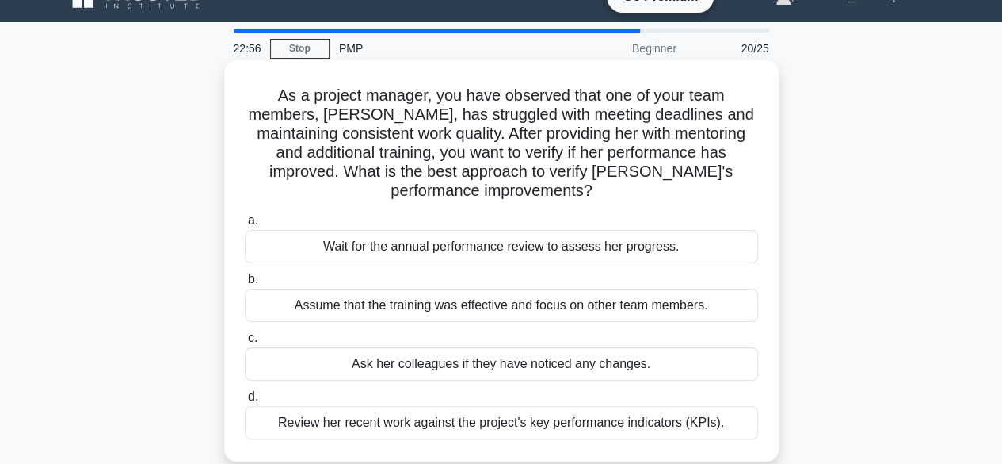
scroll to position [32, 0]
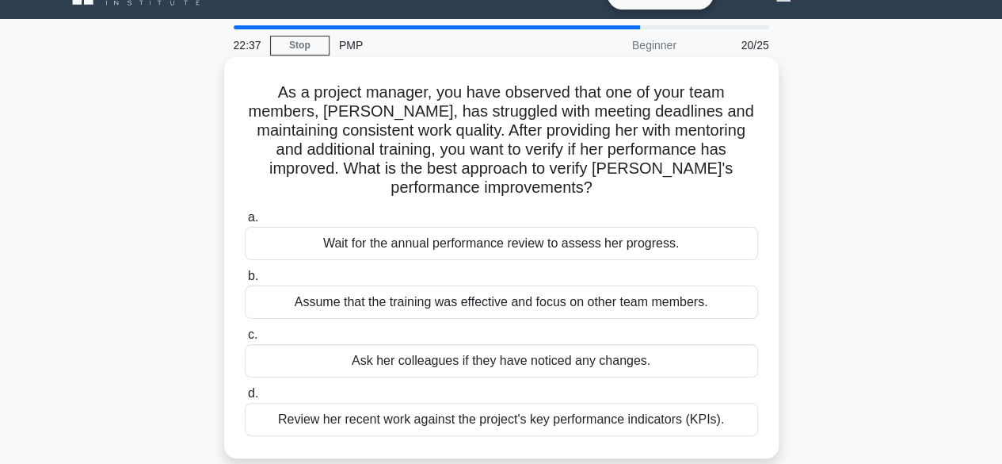
click at [380, 367] on div "Ask her colleagues if they have noticed any changes." at bounding box center [502, 360] width 514 height 33
click at [245, 340] on input "c. Ask her colleagues if they have noticed any changes." at bounding box center [245, 335] width 0 height 10
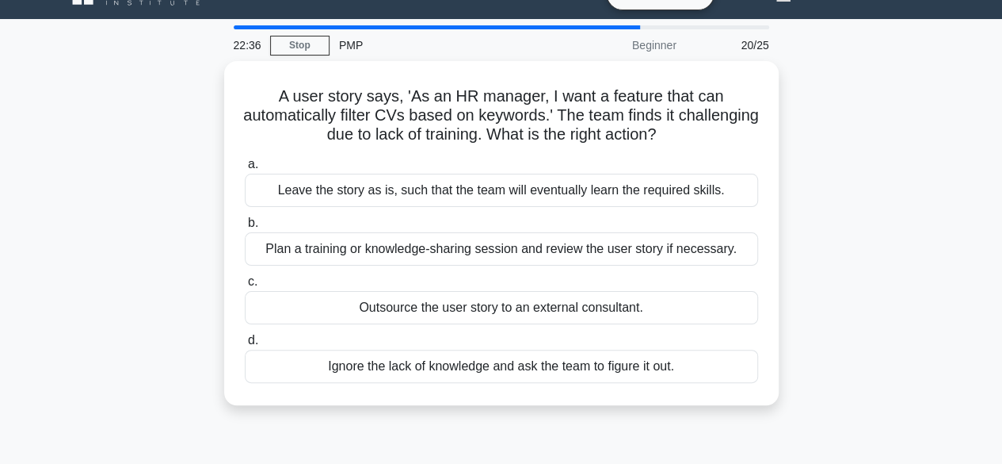
scroll to position [0, 0]
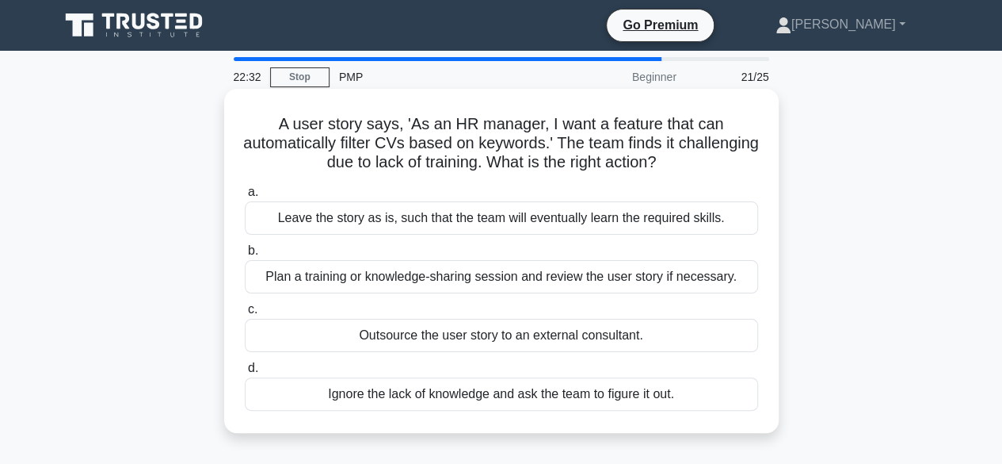
drag, startPoint x: 390, startPoint y: 245, endPoint x: 374, endPoint y: 250, distance: 16.8
click at [374, 250] on label "b. Plan a training or knowledge-sharing session and review the user story if ne…" at bounding box center [502, 267] width 514 height 52
click at [245, 250] on input "b. Plan a training or knowledge-sharing session and review the user story if ne…" at bounding box center [245, 251] width 0 height 10
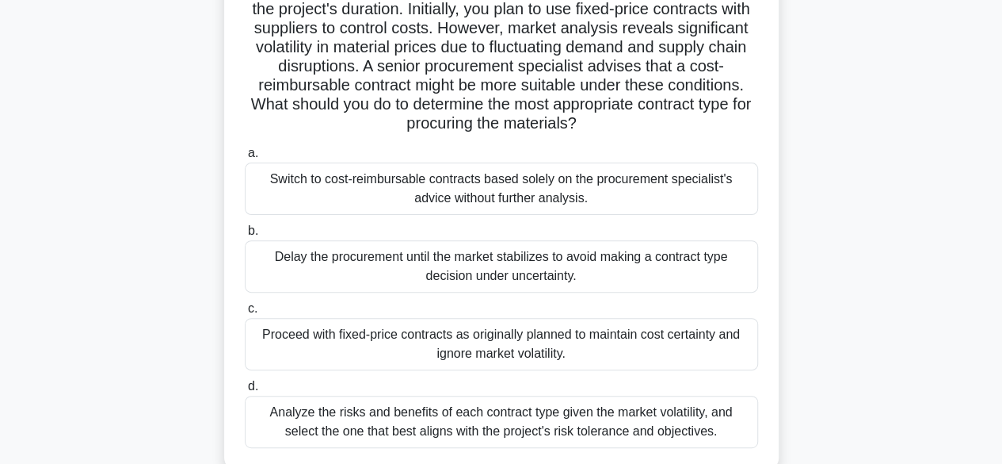
scroll to position [285, 0]
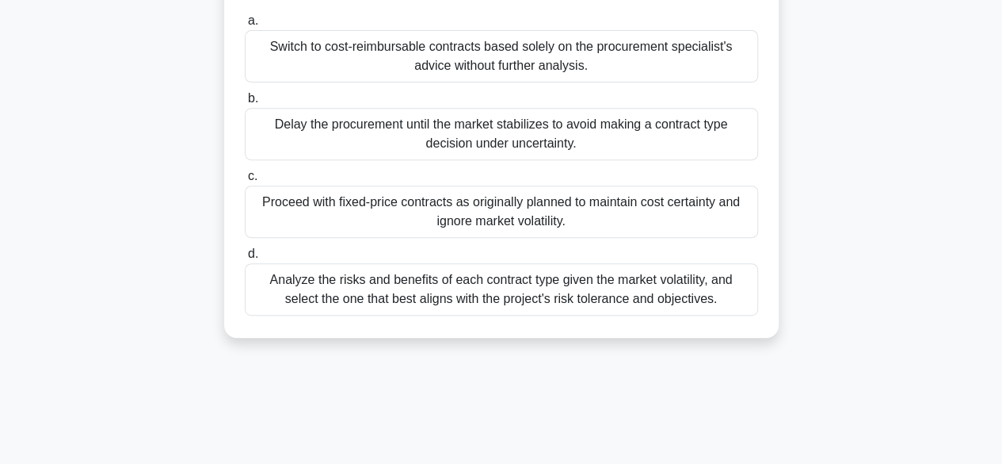
click at [402, 277] on div "Analyze the risks and benefits of each contract type given the market volatilit…" at bounding box center [502, 289] width 514 height 52
click at [245, 259] on input "d. Analyze the risks and benefits of each contract type given the market volati…" at bounding box center [245, 254] width 0 height 10
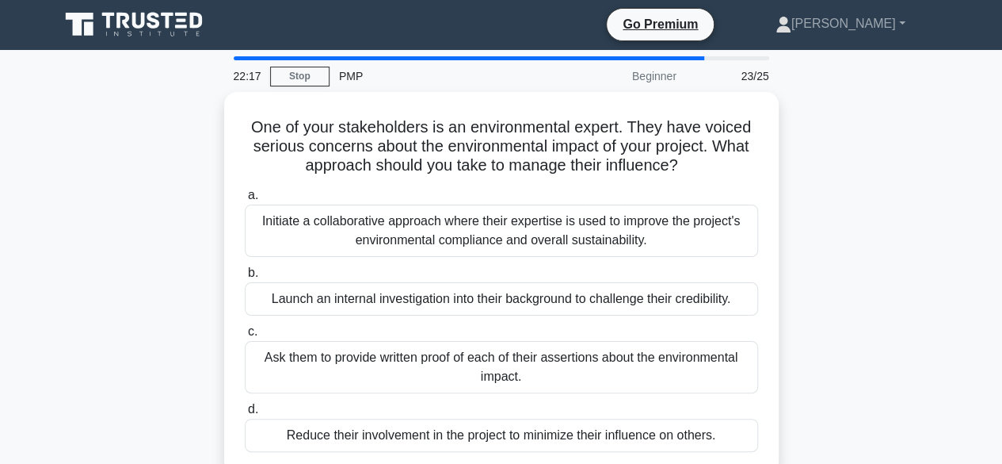
scroll to position [0, 0]
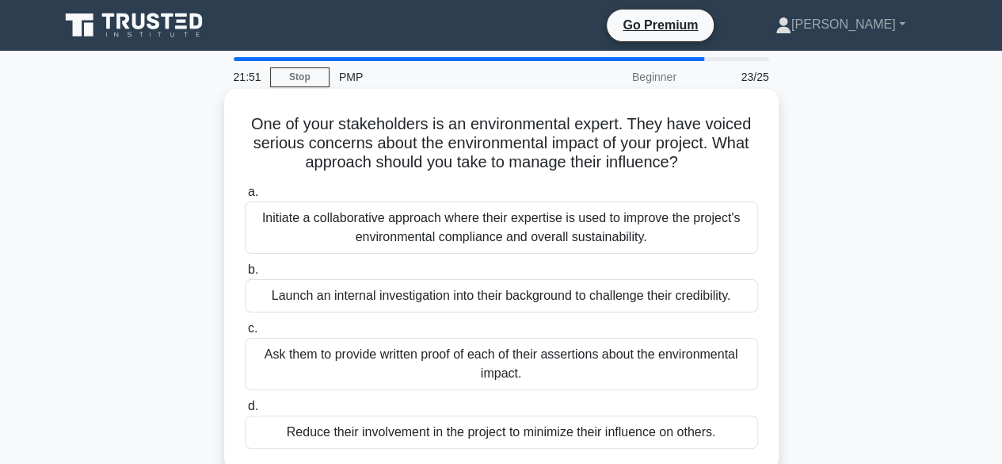
click at [458, 240] on div "Initiate a collaborative approach where their expertise is used to improve the …" at bounding box center [502, 227] width 514 height 52
click at [245, 197] on input "a. Initiate a collaborative approach where their expertise is used to improve t…" at bounding box center [245, 192] width 0 height 10
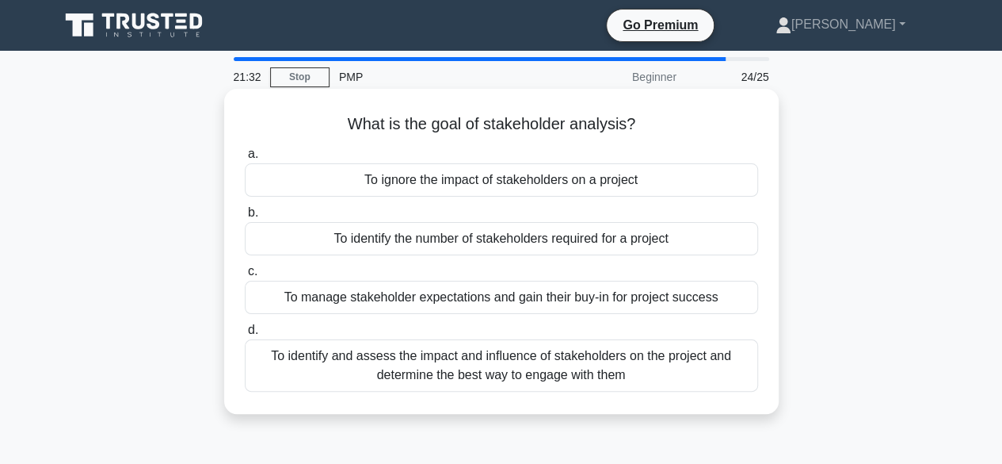
click at [488, 370] on div "To identify and assess the impact and influence of stakeholders on the project …" at bounding box center [502, 365] width 514 height 52
click at [245, 335] on input "d. To identify and assess the impact and influence of stakeholders on the proje…" at bounding box center [245, 330] width 0 height 10
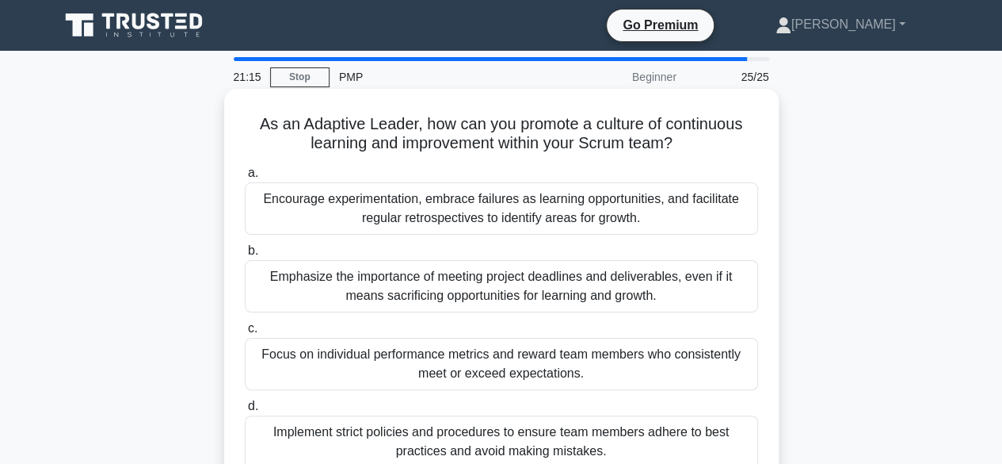
click at [533, 305] on div "Emphasize the importance of meeting project deadlines and deliverables, even if…" at bounding box center [502, 286] width 514 height 52
click at [245, 256] on input "b. Emphasize the importance of meeting project deadlines and deliverables, even…" at bounding box center [245, 251] width 0 height 10
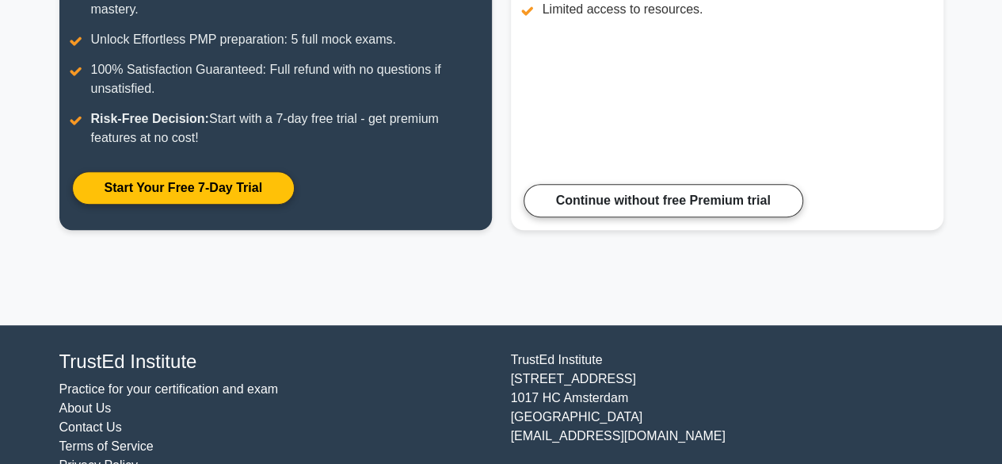
scroll to position [395, 0]
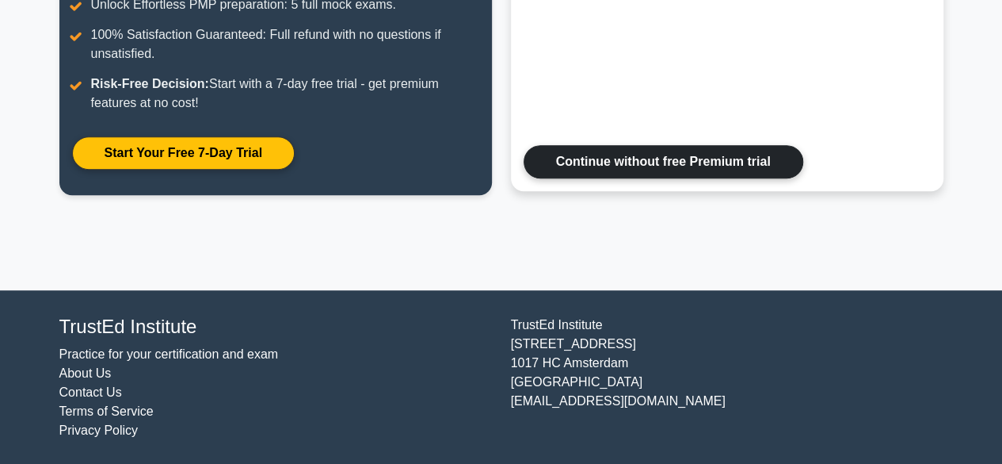
click at [553, 158] on link "Continue without free Premium trial" at bounding box center [664, 161] width 280 height 33
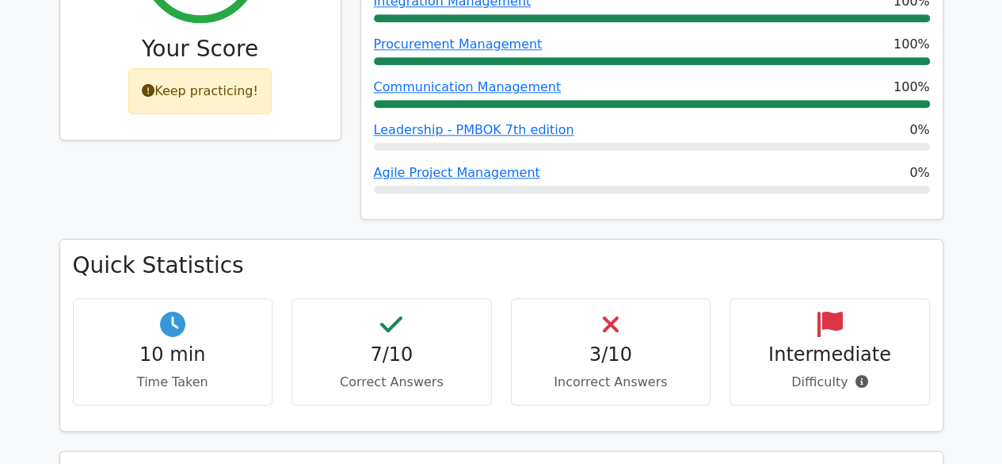
scroll to position [856, 0]
